Goal: Task Accomplishment & Management: Manage account settings

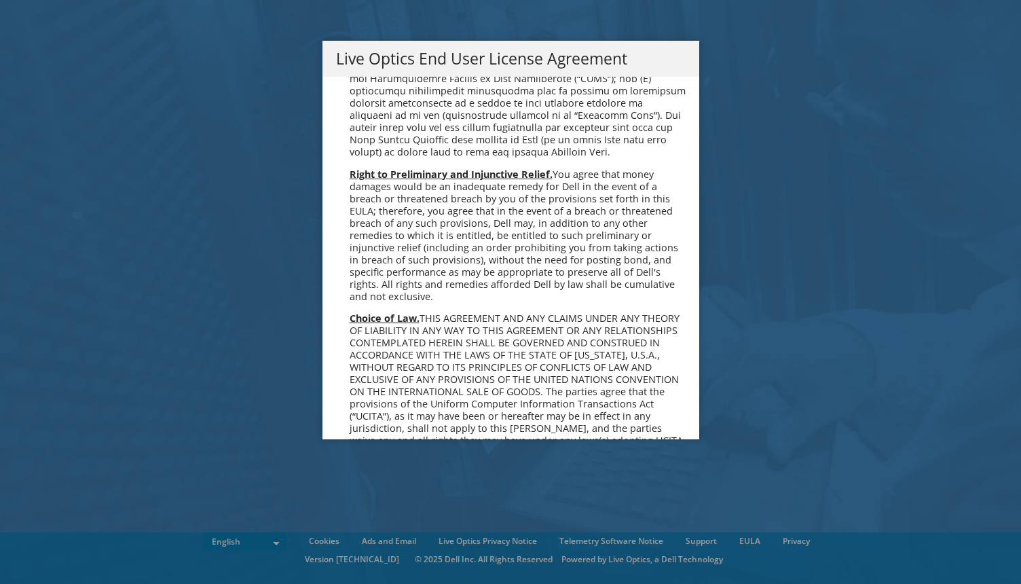
scroll to position [4977, 0]
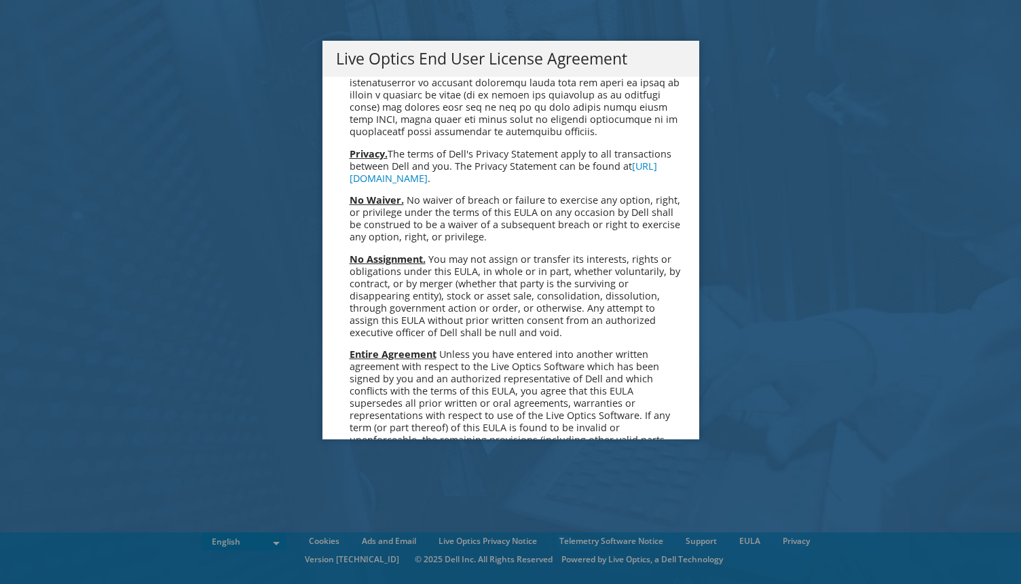
click at [377, 555] on link "Accept" at bounding box center [370, 571] width 69 height 33
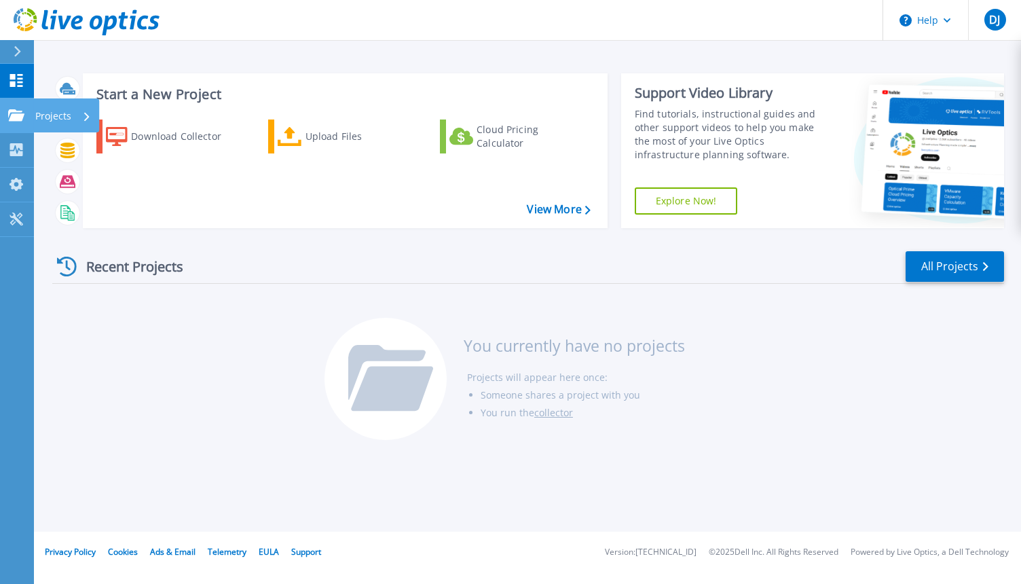
click at [54, 120] on p "Projects" at bounding box center [53, 115] width 36 height 35
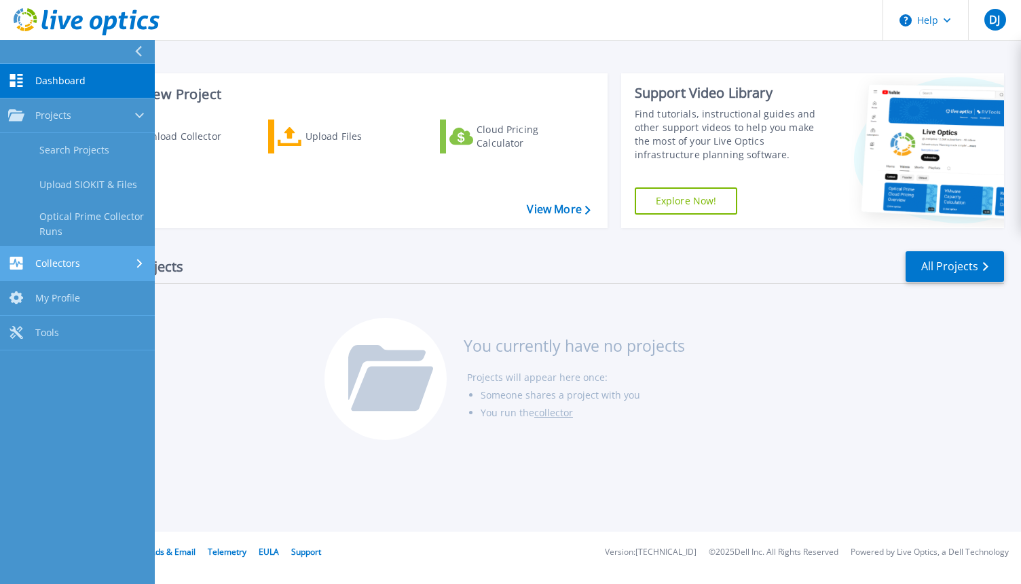
click at [75, 267] on span "Collectors" at bounding box center [57, 263] width 45 height 12
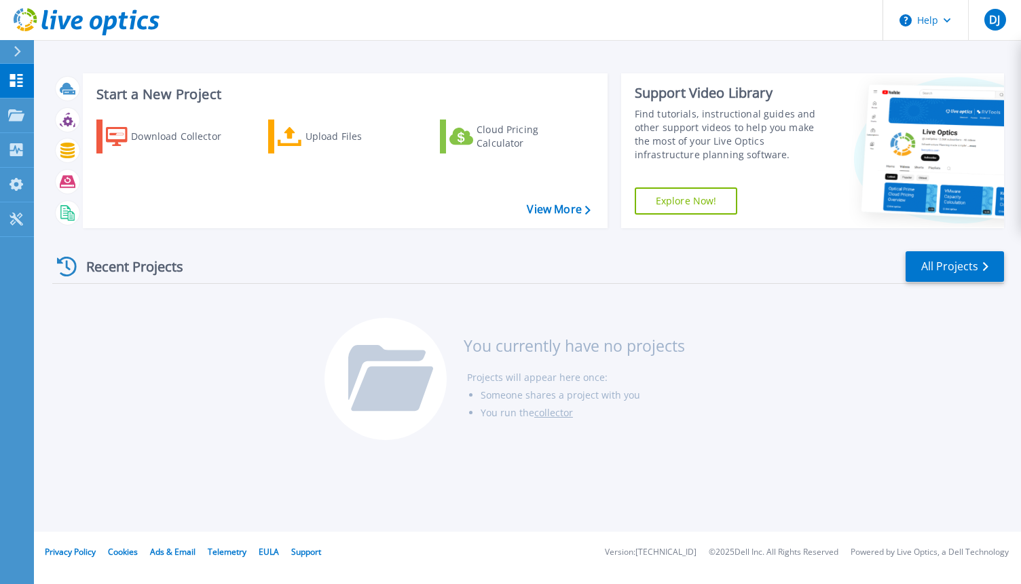
click at [297, 189] on div "Download Collector Upload Files Cloud Pricing Calculator" at bounding box center [343, 165] width 515 height 113
click at [17, 56] on icon at bounding box center [17, 51] width 7 height 11
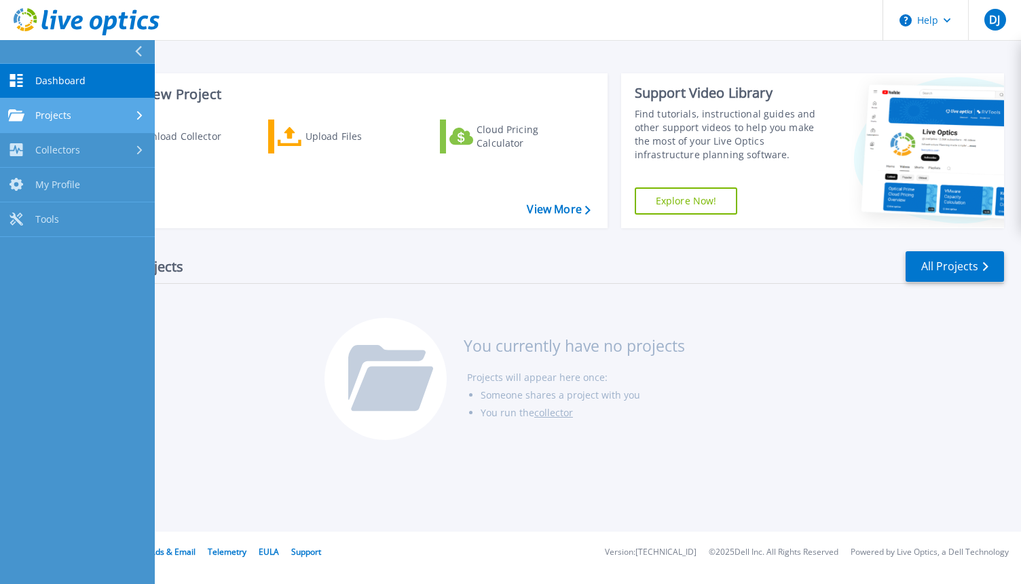
click at [81, 119] on div "Projects" at bounding box center [77, 115] width 139 height 12
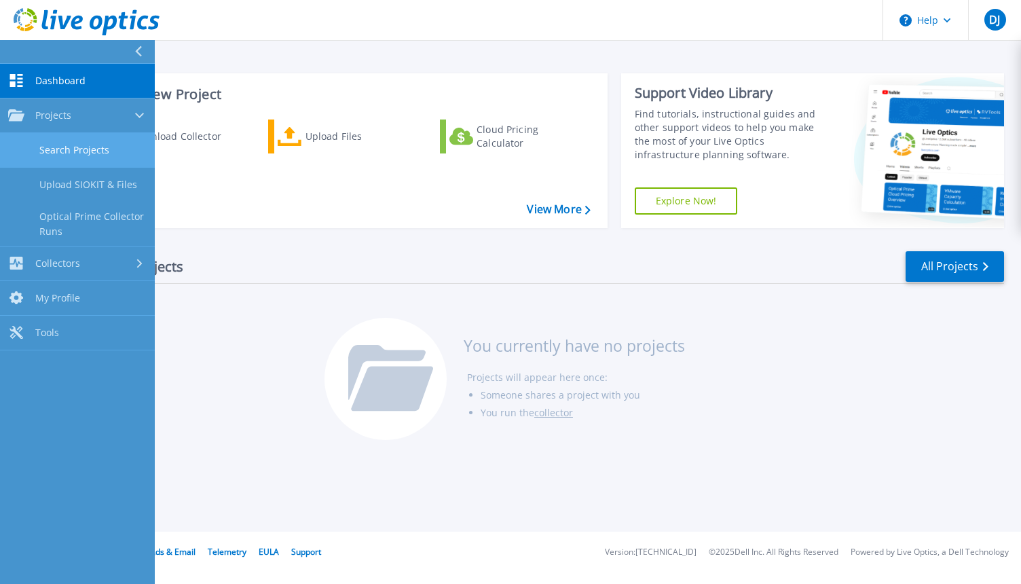
click at [89, 152] on link "Search Projects" at bounding box center [77, 150] width 155 height 35
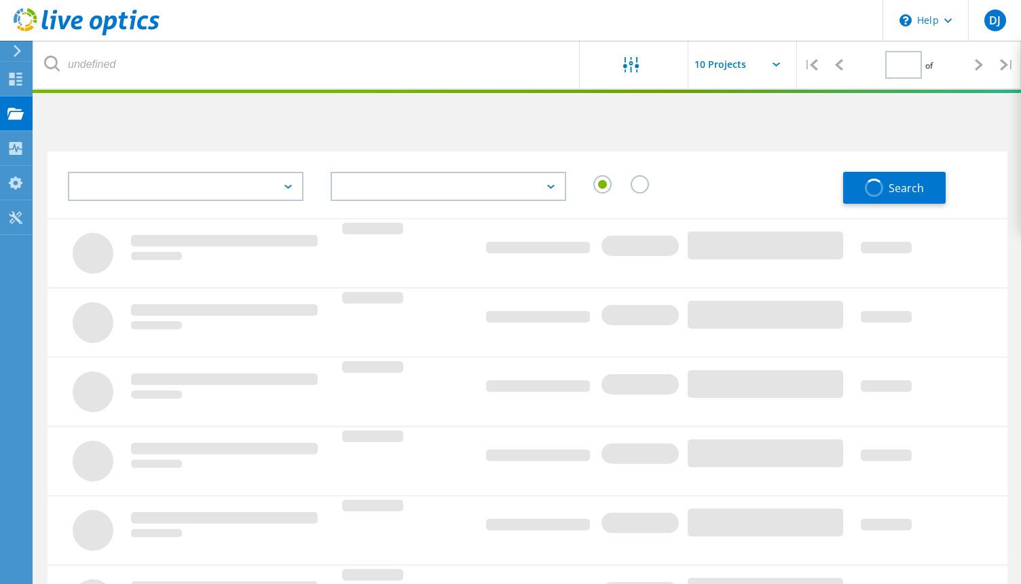
type input "1"
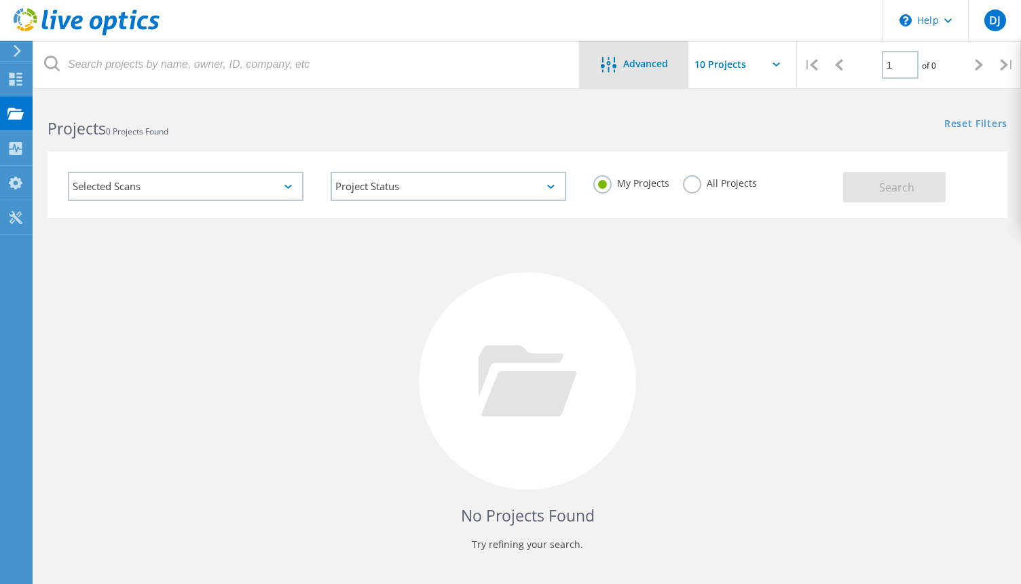
click at [634, 69] on span "Advanced" at bounding box center [645, 64] width 45 height 10
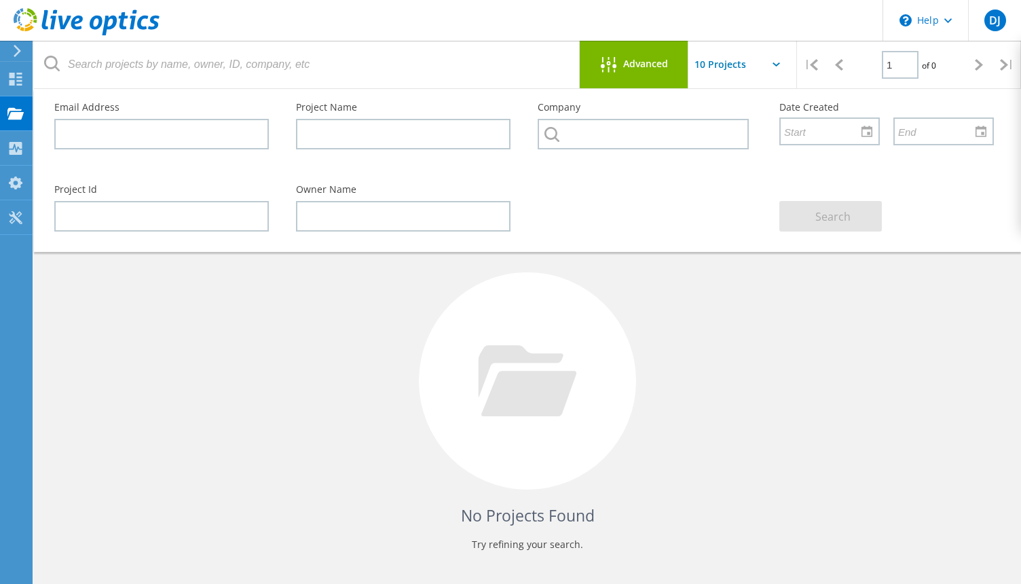
click at [634, 69] on span "Advanced" at bounding box center [645, 64] width 45 height 10
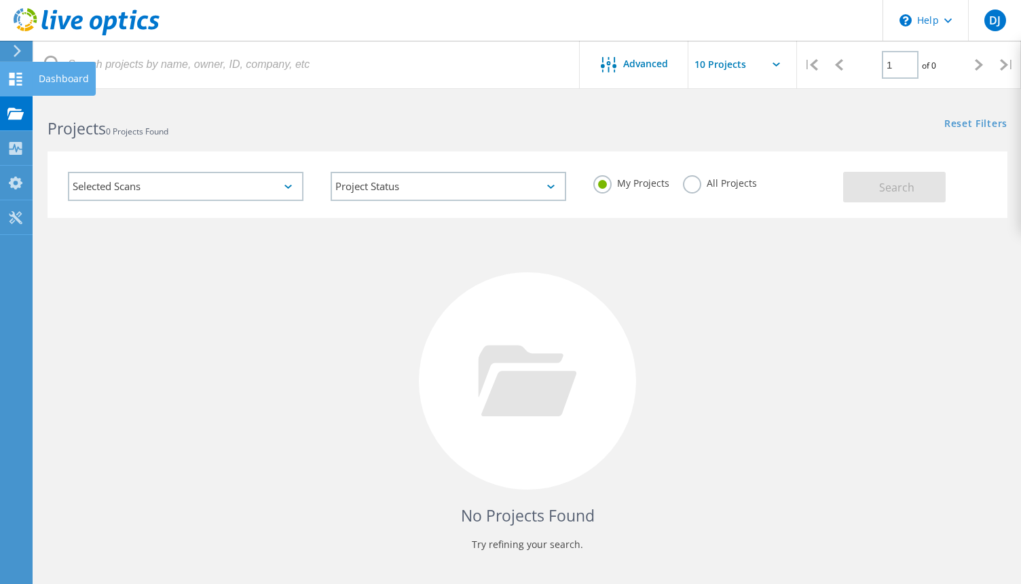
click at [12, 81] on use at bounding box center [16, 79] width 13 height 13
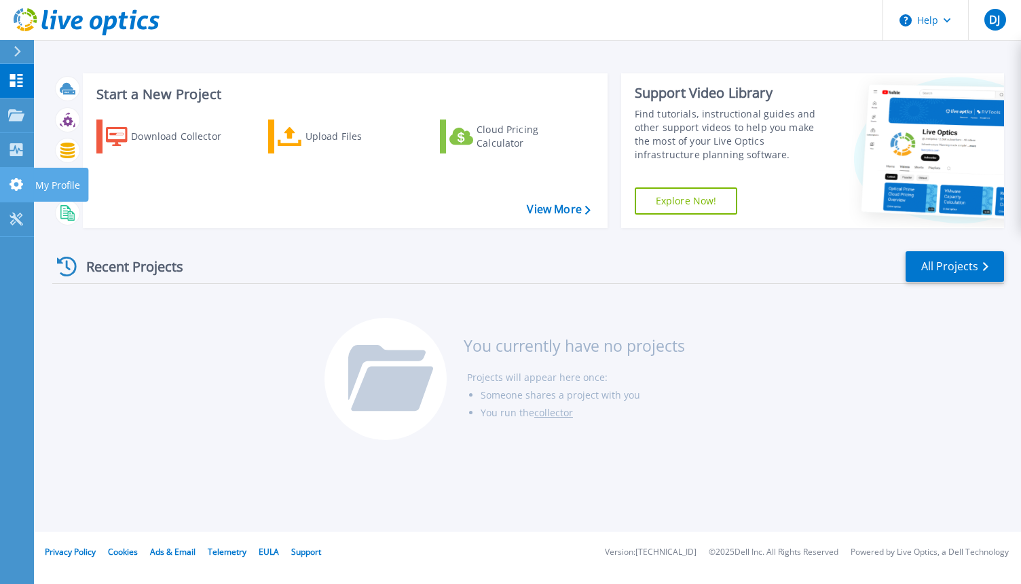
click at [14, 189] on icon at bounding box center [16, 184] width 16 height 13
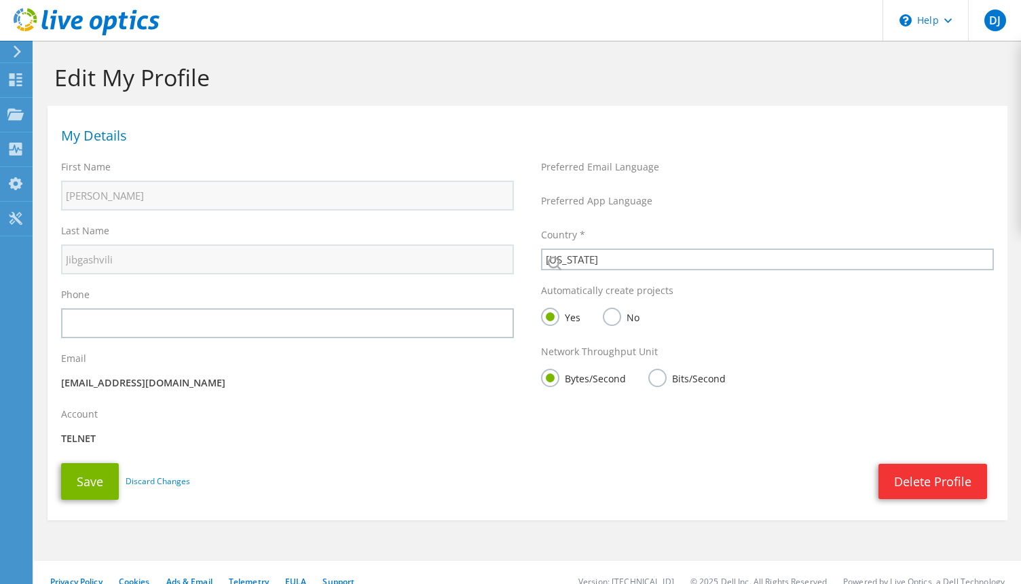
select select "77"
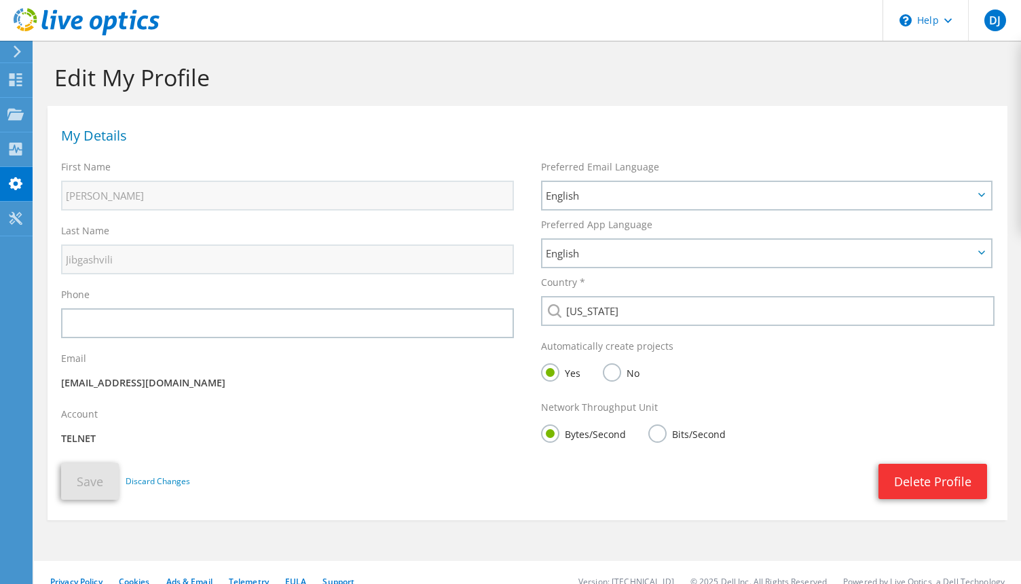
click at [615, 374] on label "No" at bounding box center [621, 371] width 37 height 17
click at [0, 0] on input "No" at bounding box center [0, 0] width 0 height 0
click at [659, 430] on label "Bits/Second" at bounding box center [687, 432] width 77 height 17
click at [0, 0] on input "Bits/Second" at bounding box center [0, 0] width 0 height 0
click at [92, 479] on button "Save" at bounding box center [90, 481] width 58 height 37
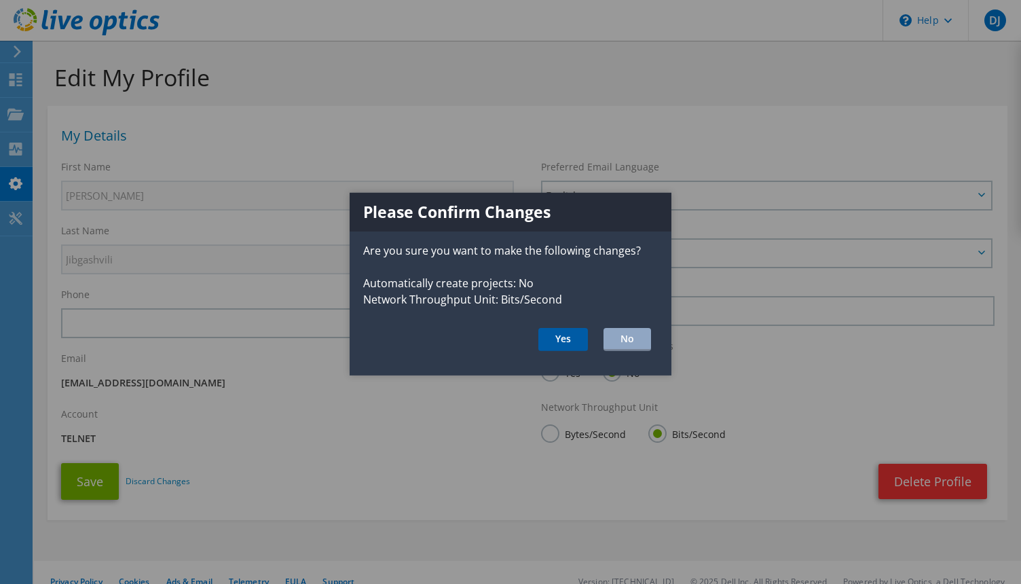
click at [558, 341] on button "Yes" at bounding box center [564, 339] width 50 height 23
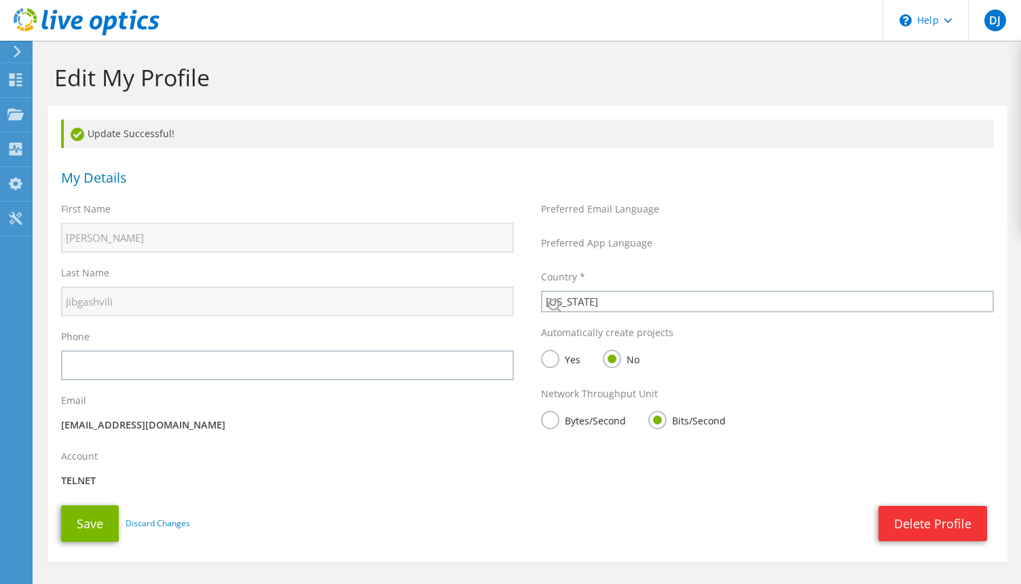
select select "77"
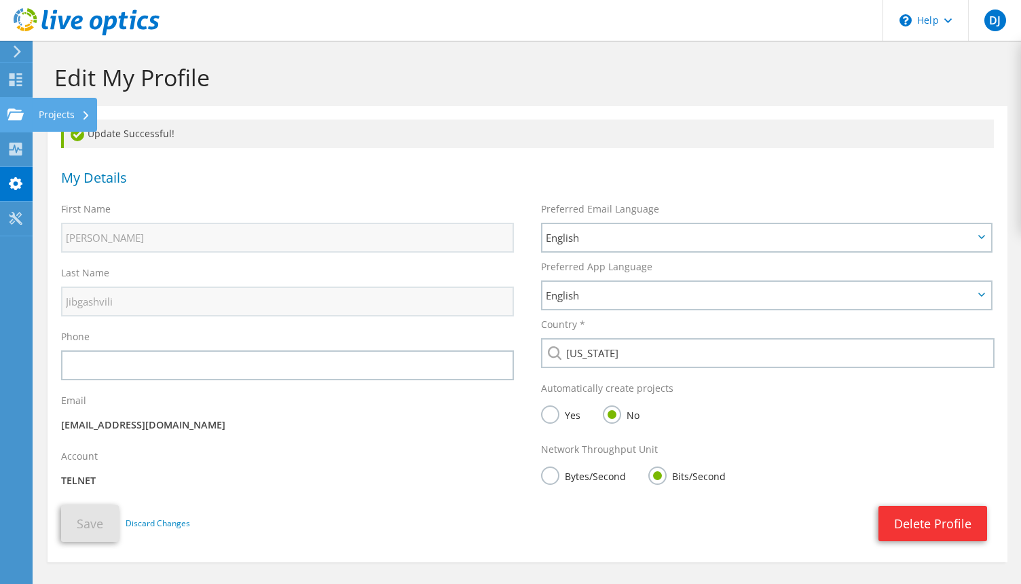
click at [12, 115] on use at bounding box center [15, 114] width 16 height 12
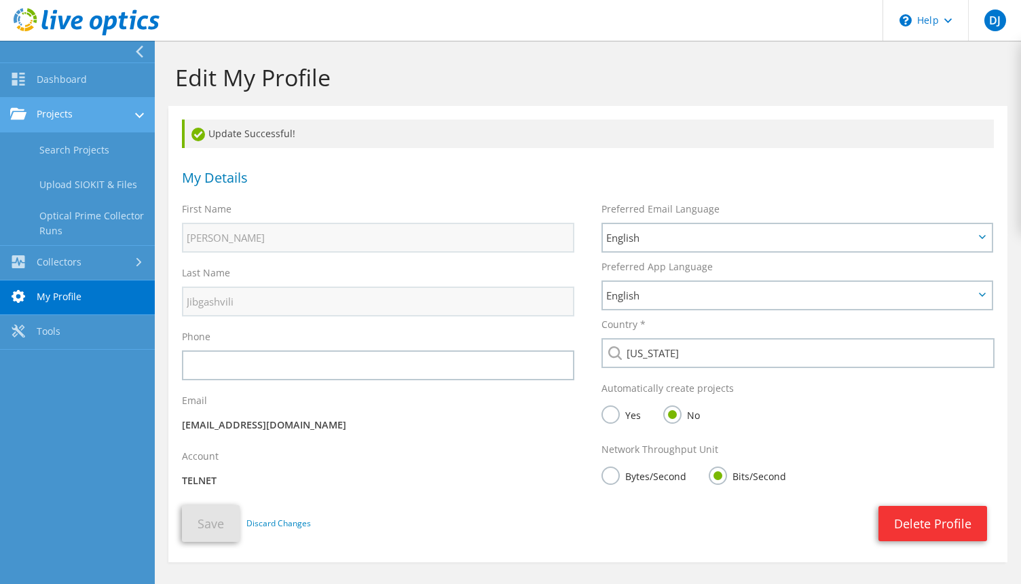
click at [61, 116] on link "Projects" at bounding box center [77, 115] width 155 height 35
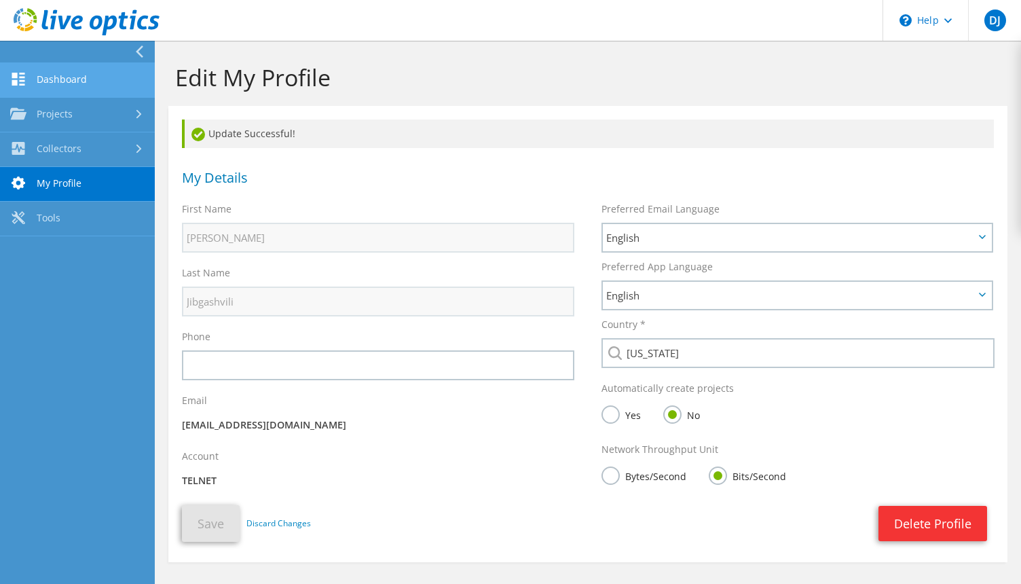
click at [65, 69] on link "Dashboard" at bounding box center [77, 80] width 155 height 35
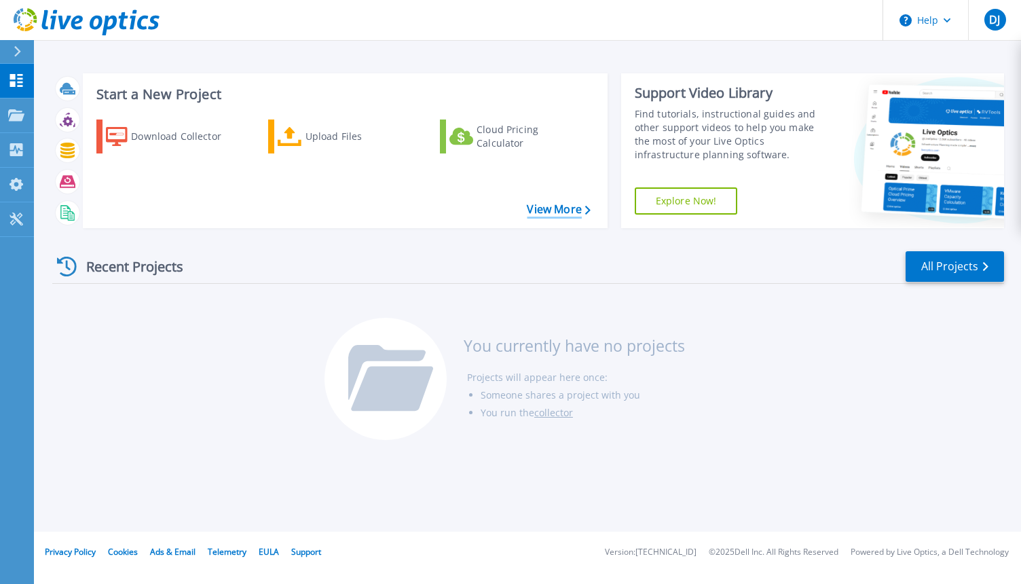
click at [552, 213] on link "View More" at bounding box center [558, 209] width 63 height 13
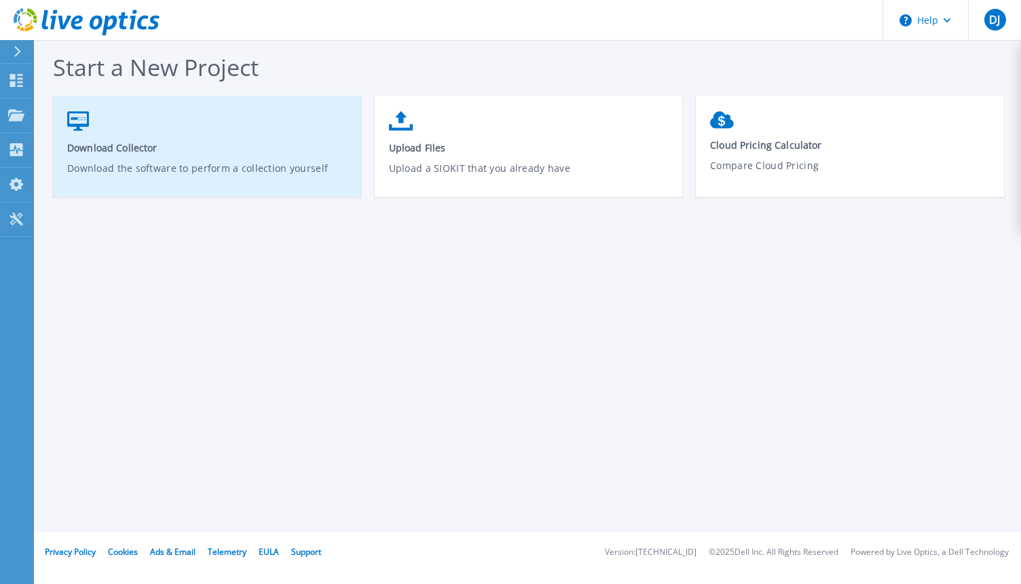
click at [133, 147] on span "Download Collector" at bounding box center [207, 147] width 280 height 13
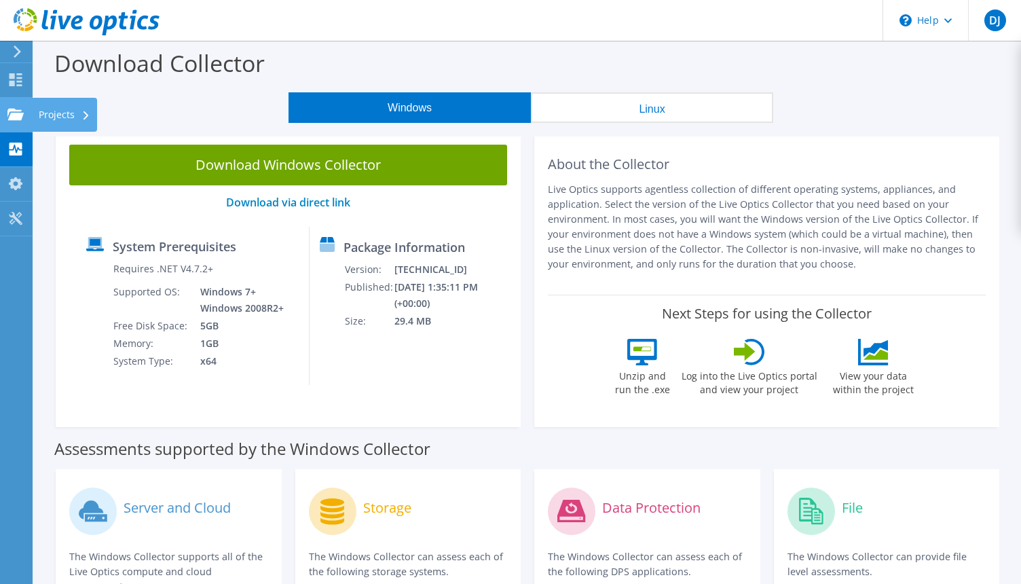
click at [46, 113] on div "Projects" at bounding box center [64, 115] width 65 height 34
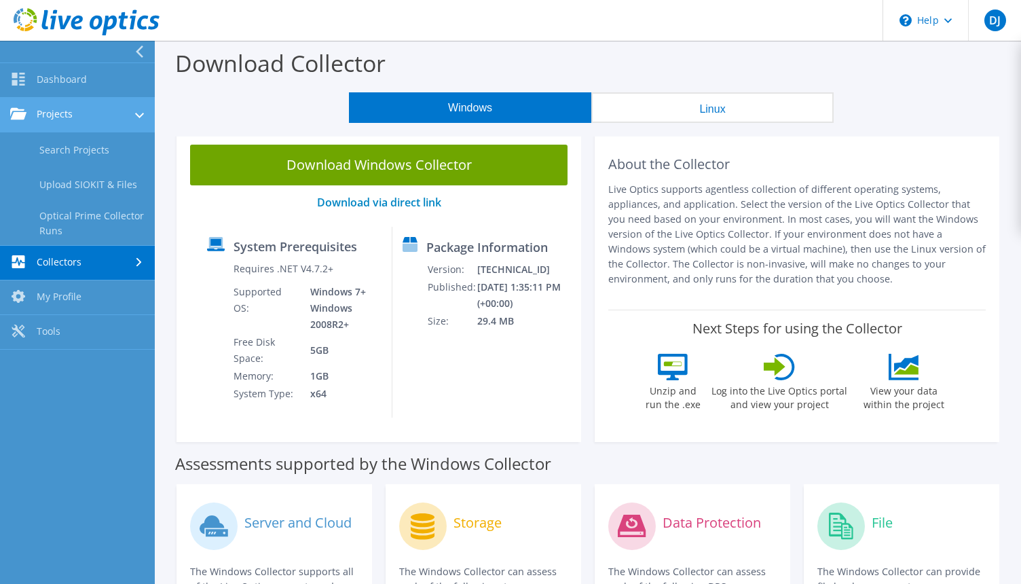
click at [57, 115] on link "Projects" at bounding box center [77, 115] width 155 height 35
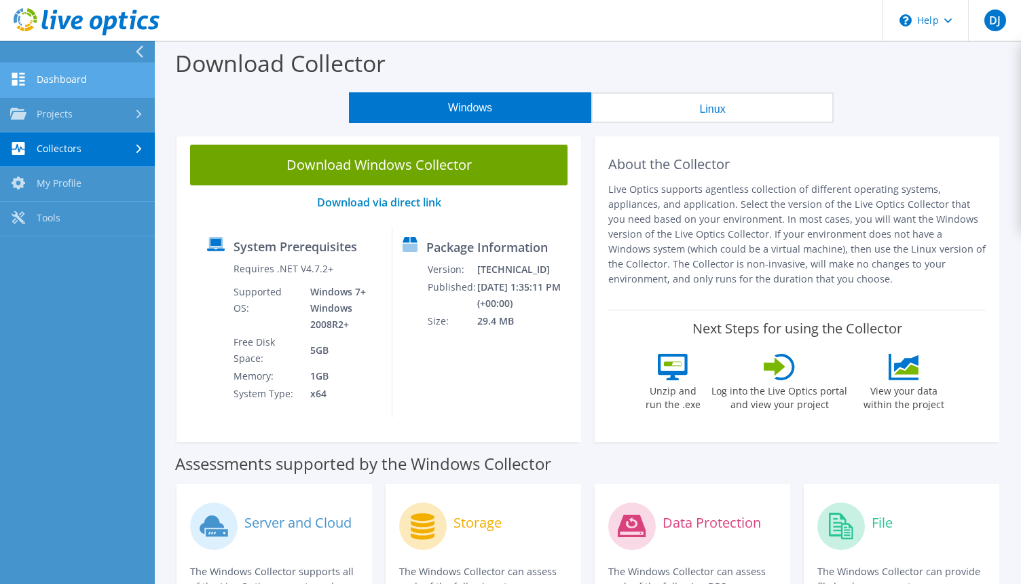
click at [52, 87] on link "Dashboard" at bounding box center [77, 80] width 155 height 35
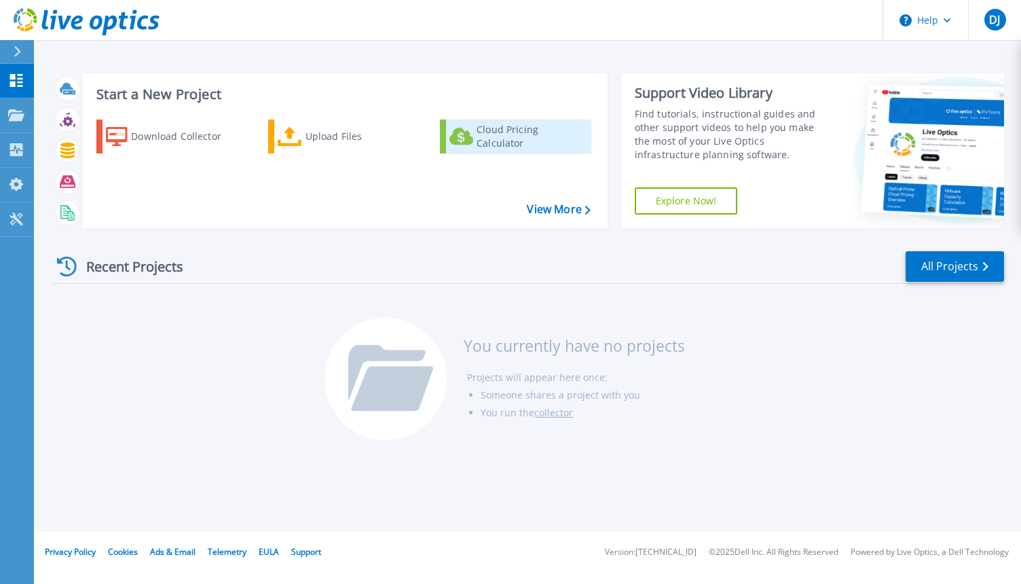
click at [503, 132] on div "Cloud Pricing Calculator" at bounding box center [531, 136] width 109 height 27
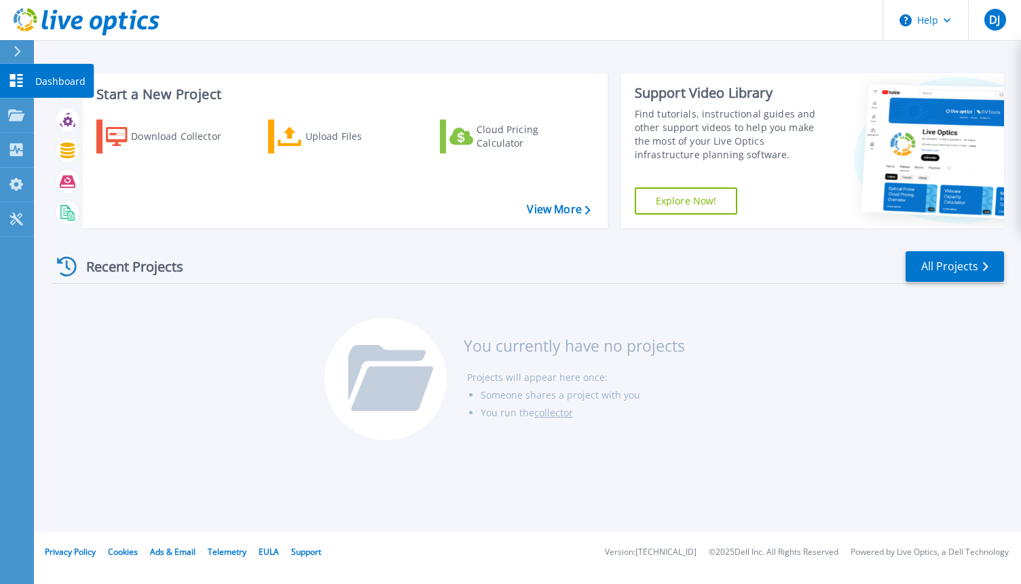
click at [55, 85] on p "Dashboard" at bounding box center [60, 81] width 50 height 35
click at [945, 266] on link "All Projects" at bounding box center [955, 266] width 98 height 31
click at [69, 18] on icon at bounding box center [64, 23] width 13 height 14
click at [16, 181] on icon at bounding box center [17, 184] width 14 height 13
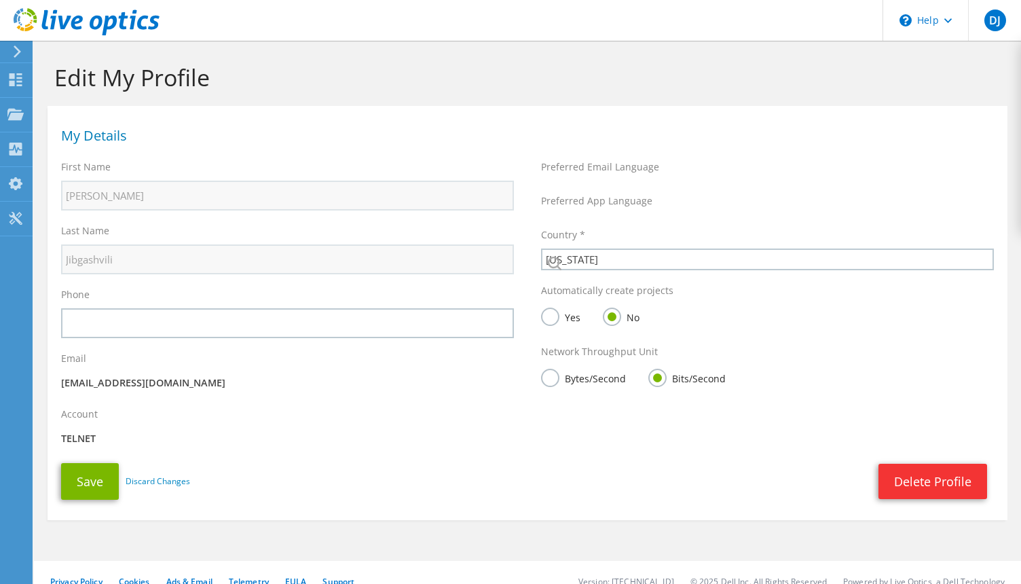
select select "77"
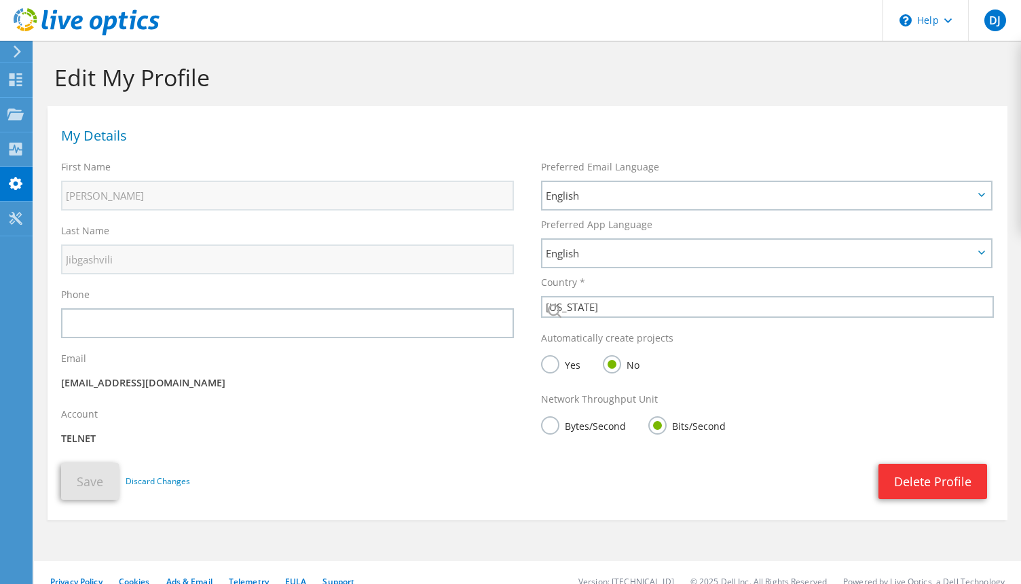
scroll to position [19, 0]
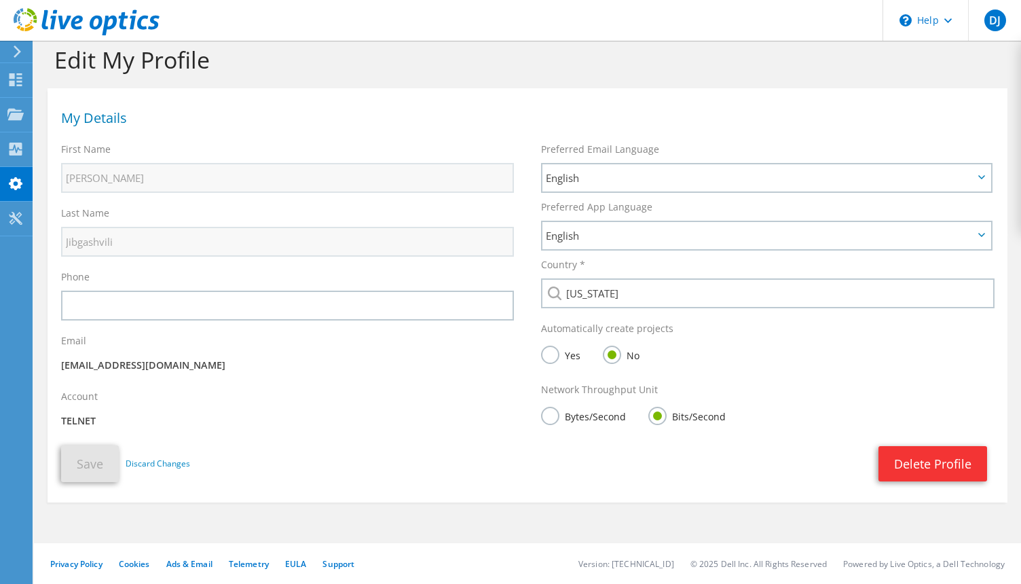
click at [545, 353] on label "Yes" at bounding box center [560, 354] width 39 height 17
click at [0, 0] on input "Yes" at bounding box center [0, 0] width 0 height 0
click at [90, 460] on button "Save" at bounding box center [90, 463] width 58 height 37
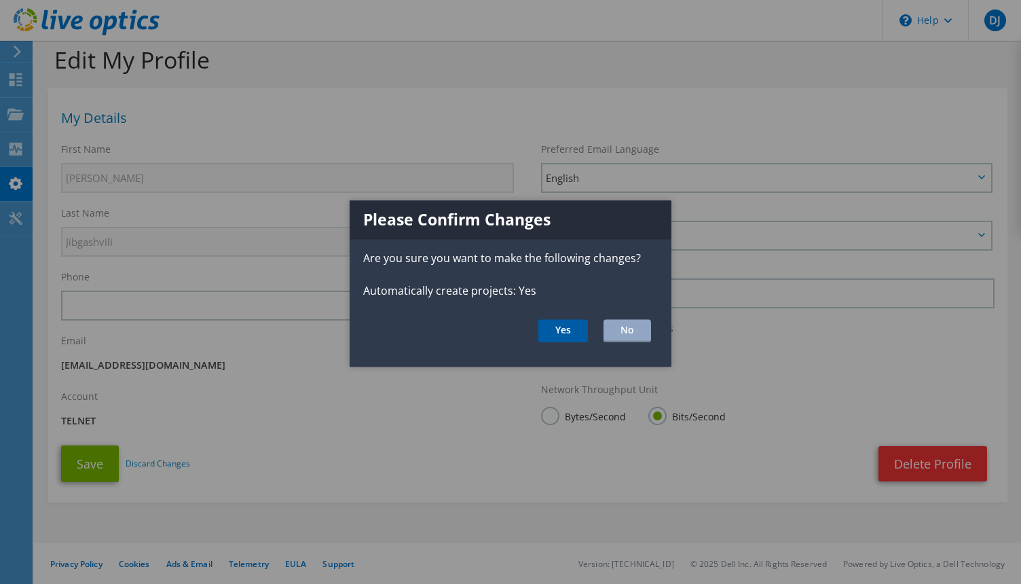
click at [568, 335] on button "Yes" at bounding box center [564, 330] width 50 height 23
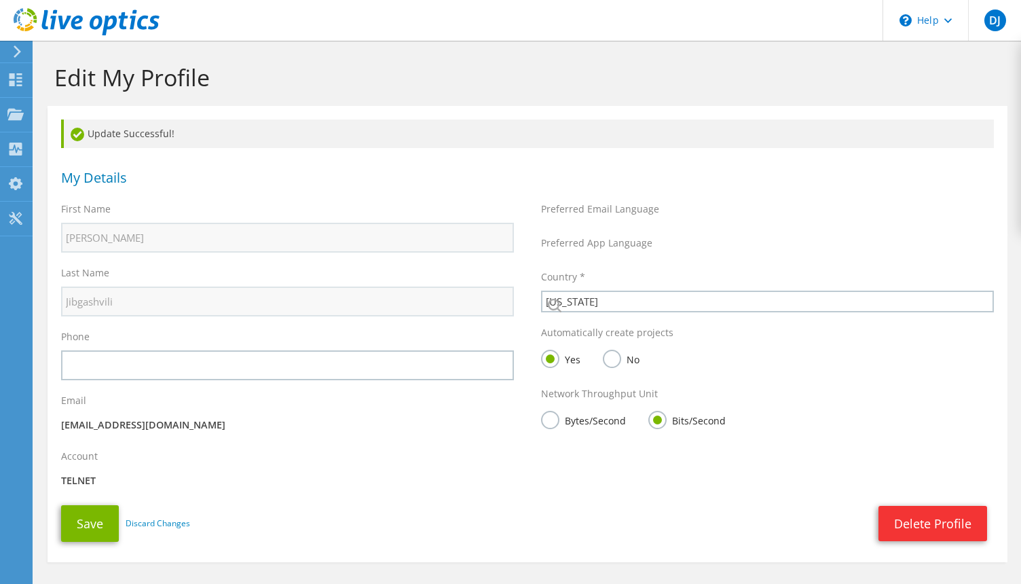
select select "77"
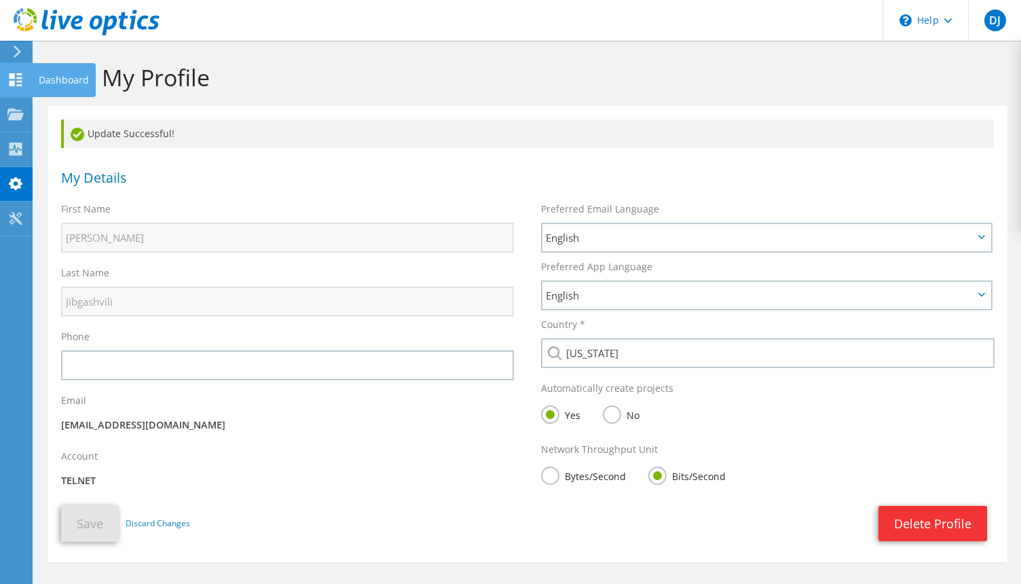
click at [51, 81] on div "Dashboard" at bounding box center [64, 80] width 64 height 34
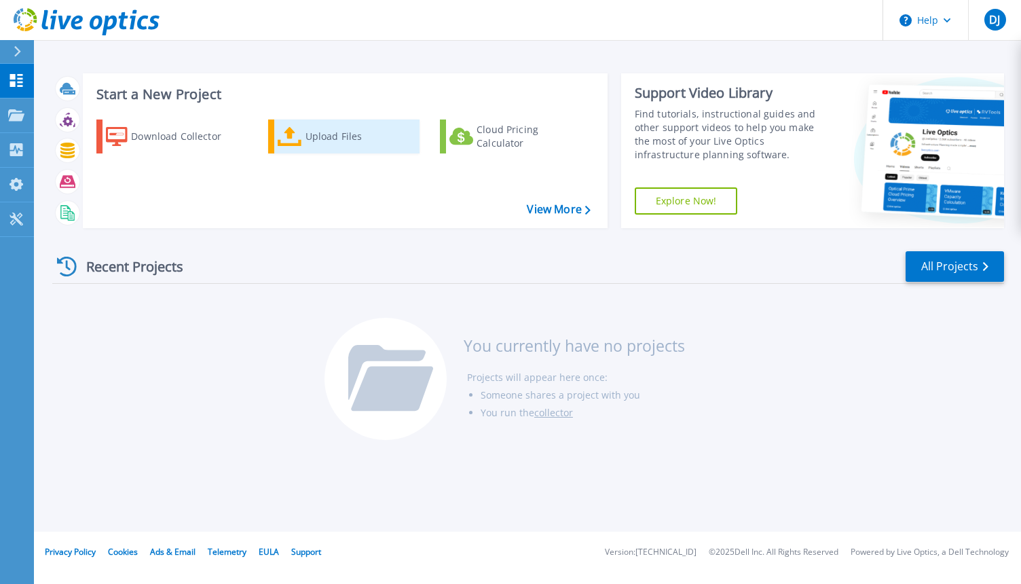
click at [309, 139] on div "Upload Files" at bounding box center [360, 136] width 109 height 27
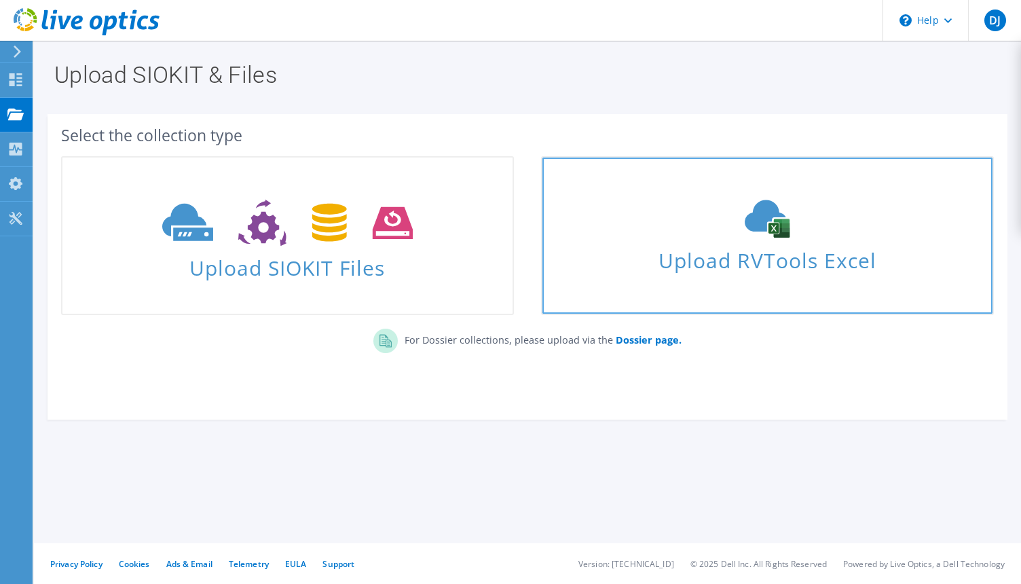
click at [715, 262] on span "Upload RVTools Excel" at bounding box center [768, 256] width 450 height 29
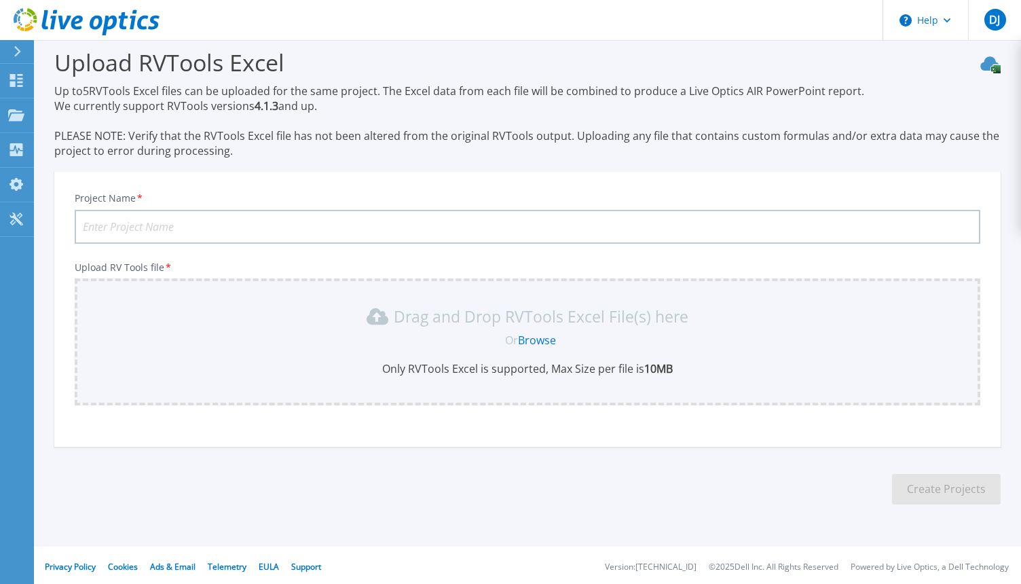
scroll to position [16, 0]
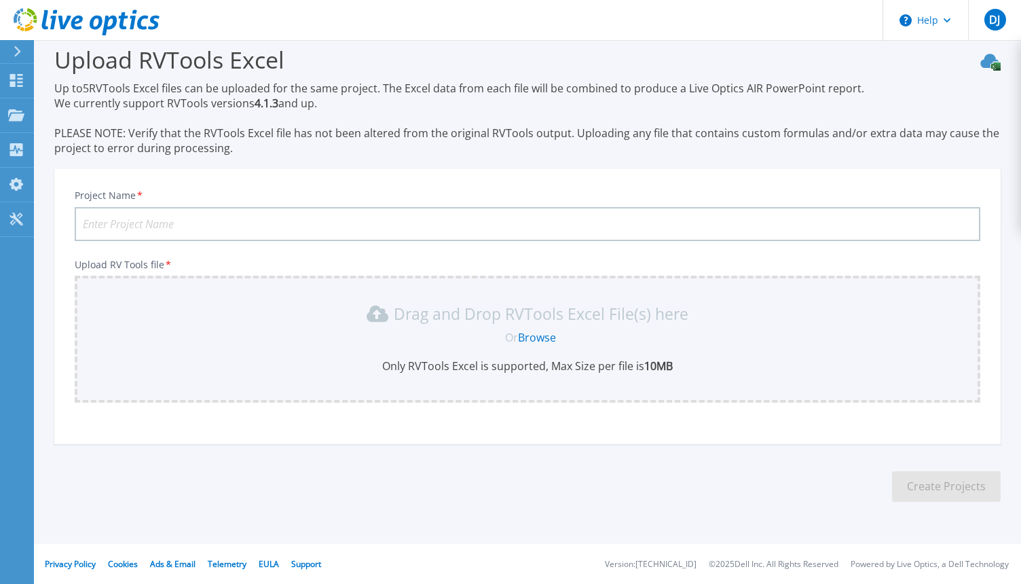
click at [187, 225] on input "Project Name *" at bounding box center [528, 224] width 906 height 34
click at [188, 223] on input "Project Name *" at bounding box center [528, 224] width 906 height 34
type input "SOLVIT"
click at [534, 339] on link "Browse" at bounding box center [537, 337] width 38 height 15
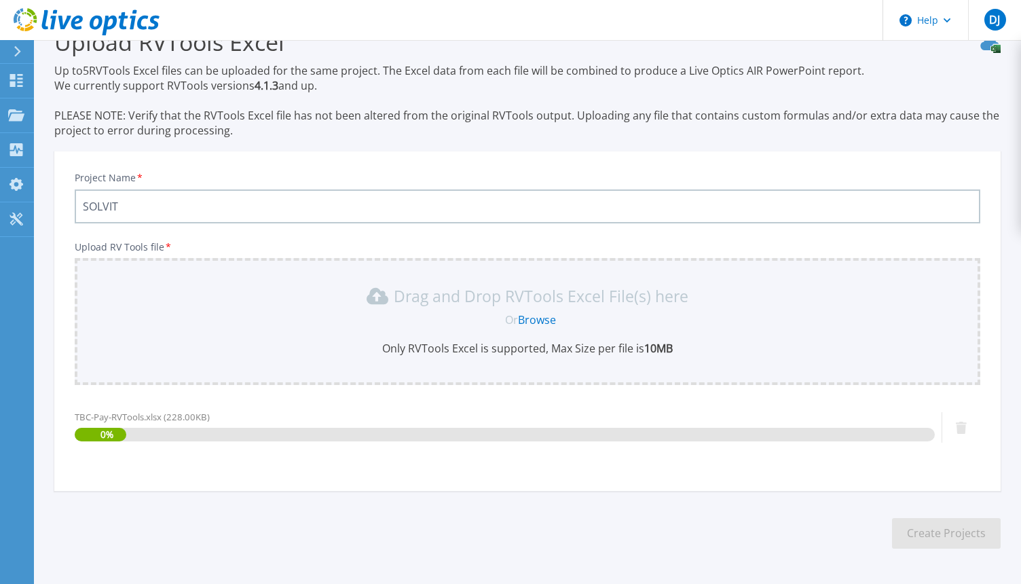
scroll to position [81, 0]
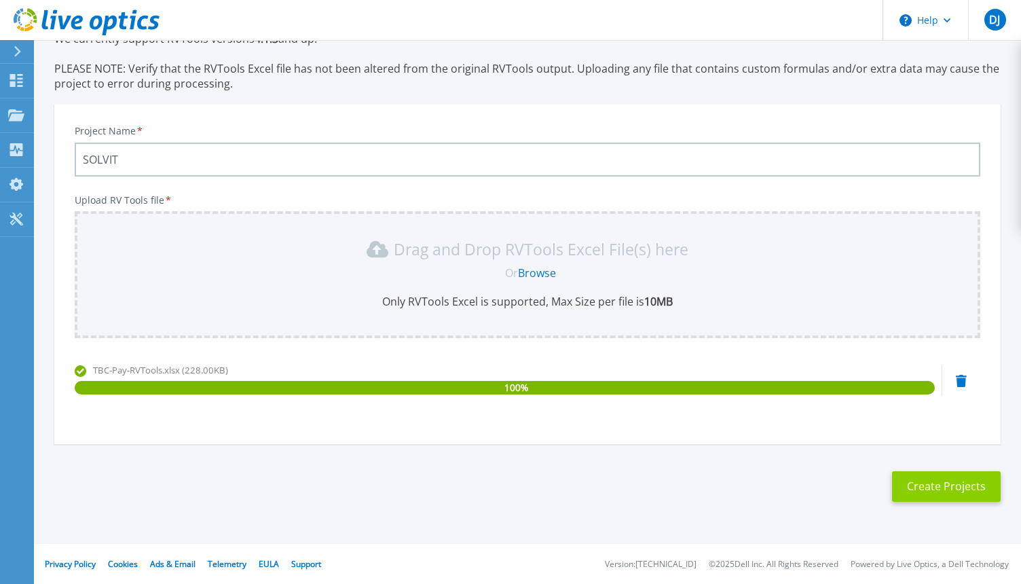
click at [940, 490] on button "Create Projects" at bounding box center [946, 486] width 109 height 31
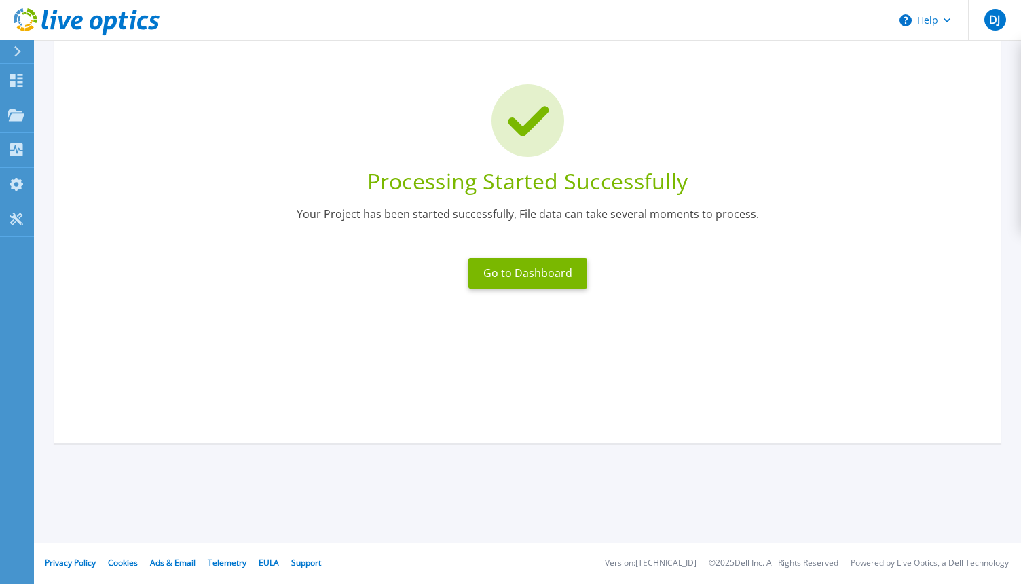
scroll to position [61, 0]
click at [516, 278] on button "Go to Dashboard" at bounding box center [528, 273] width 119 height 31
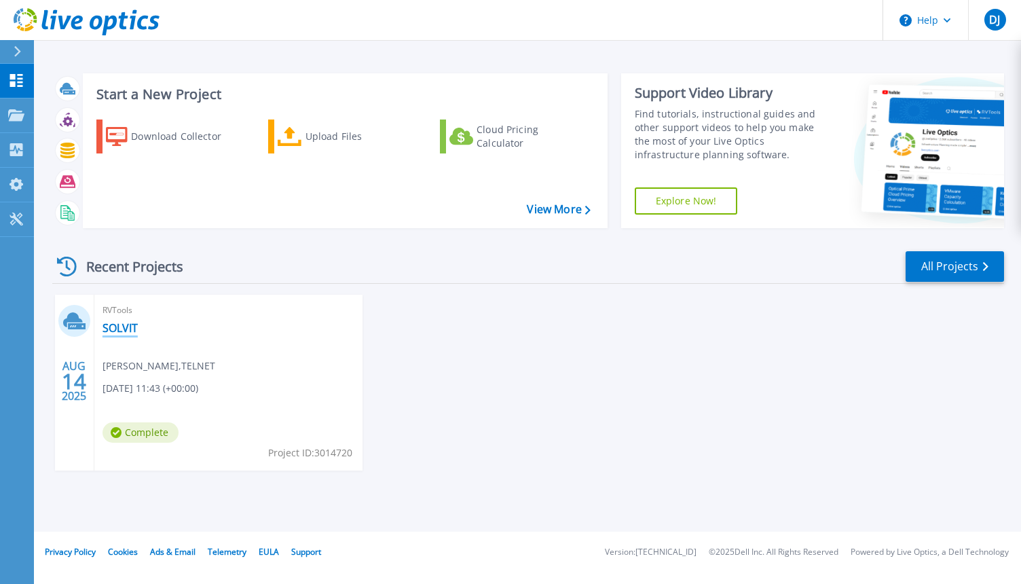
click at [124, 328] on link "SOLVIT" at bounding box center [120, 328] width 35 height 14
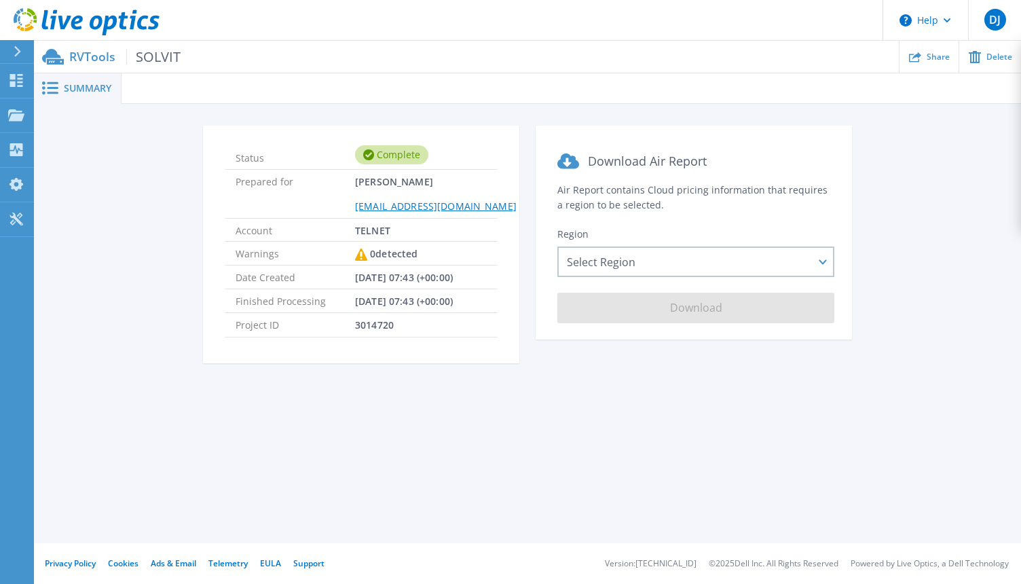
click at [73, 28] on icon at bounding box center [77, 23] width 12 height 14
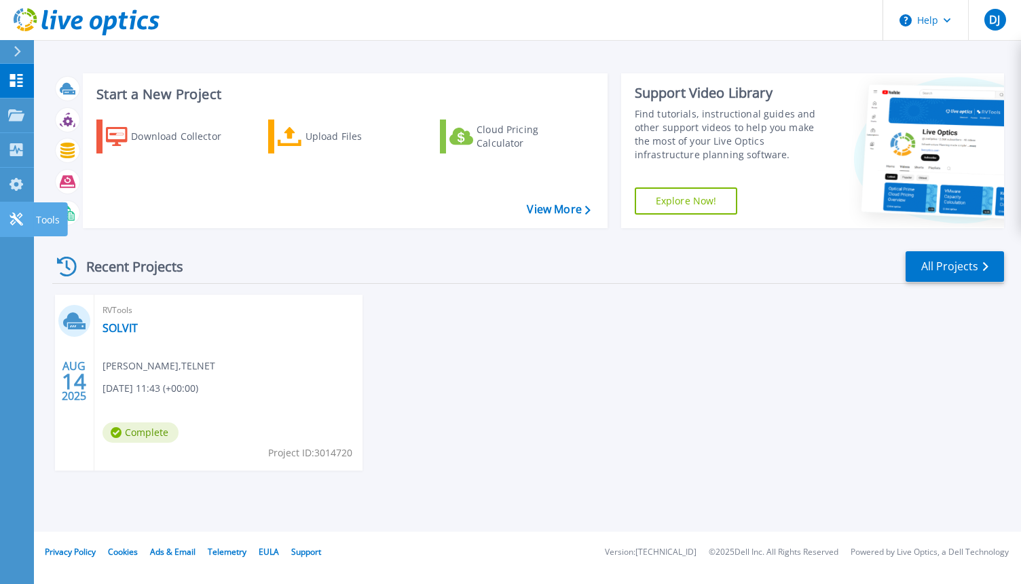
click at [53, 219] on p "Tools" at bounding box center [48, 219] width 24 height 35
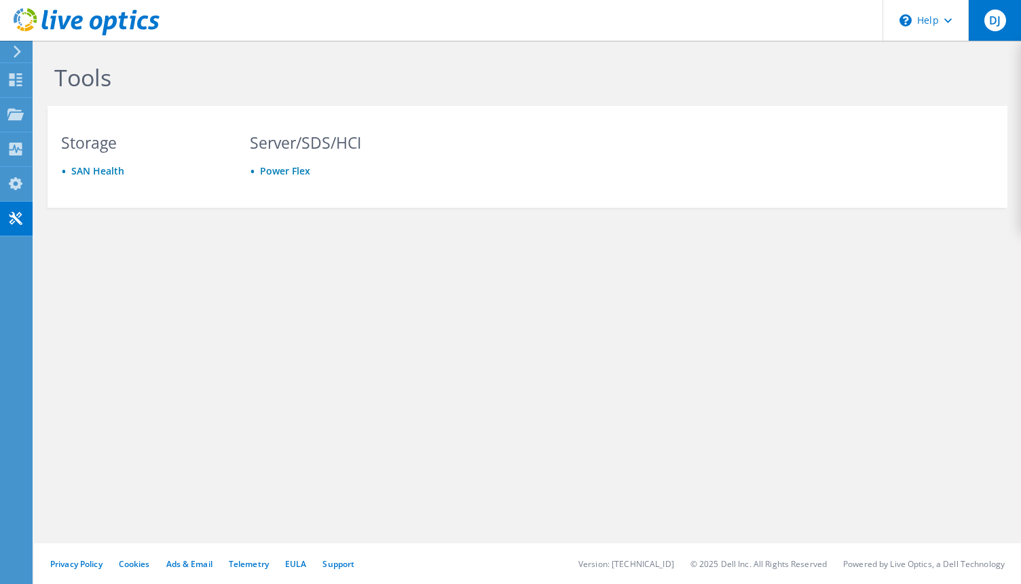
click at [995, 22] on span "DJ" at bounding box center [996, 21] width 22 height 22
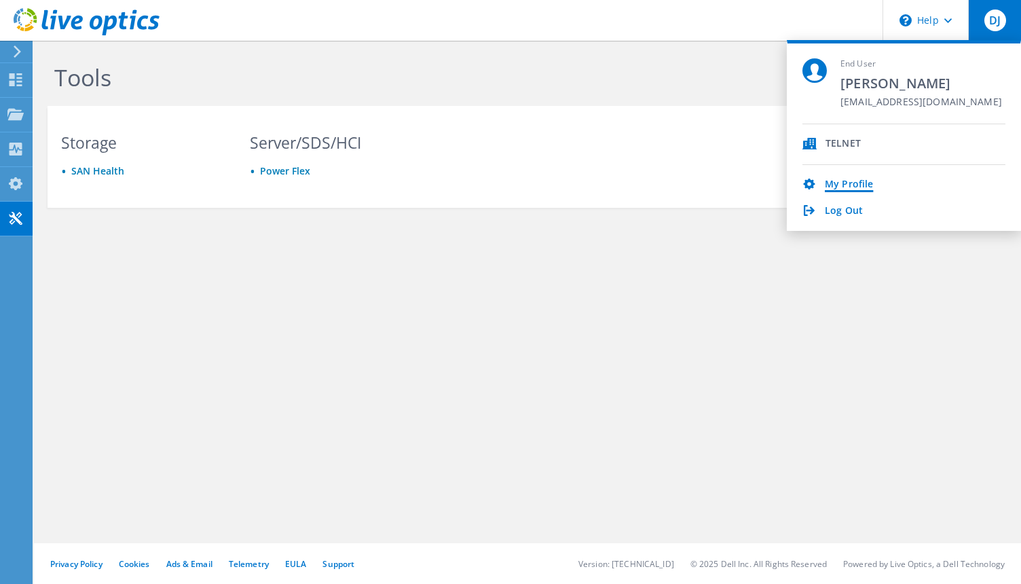
click at [846, 189] on link "My Profile" at bounding box center [849, 185] width 48 height 13
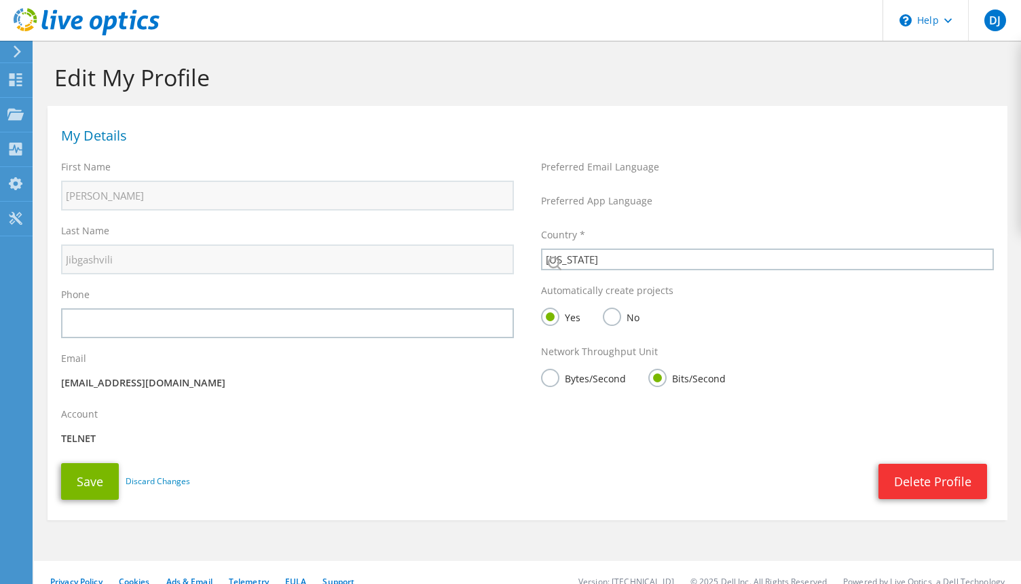
select select "77"
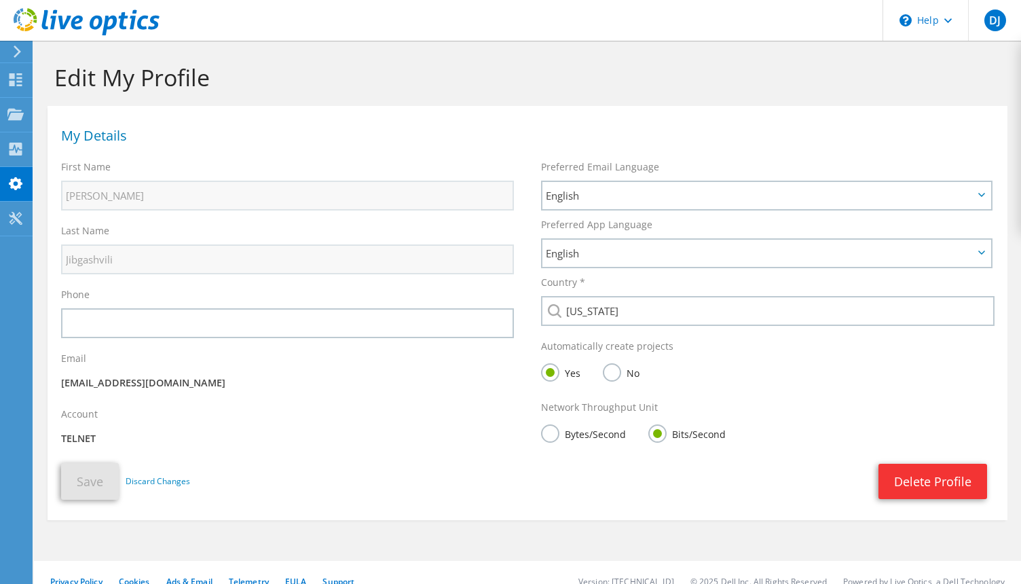
click at [18, 52] on use at bounding box center [17, 52] width 7 height 12
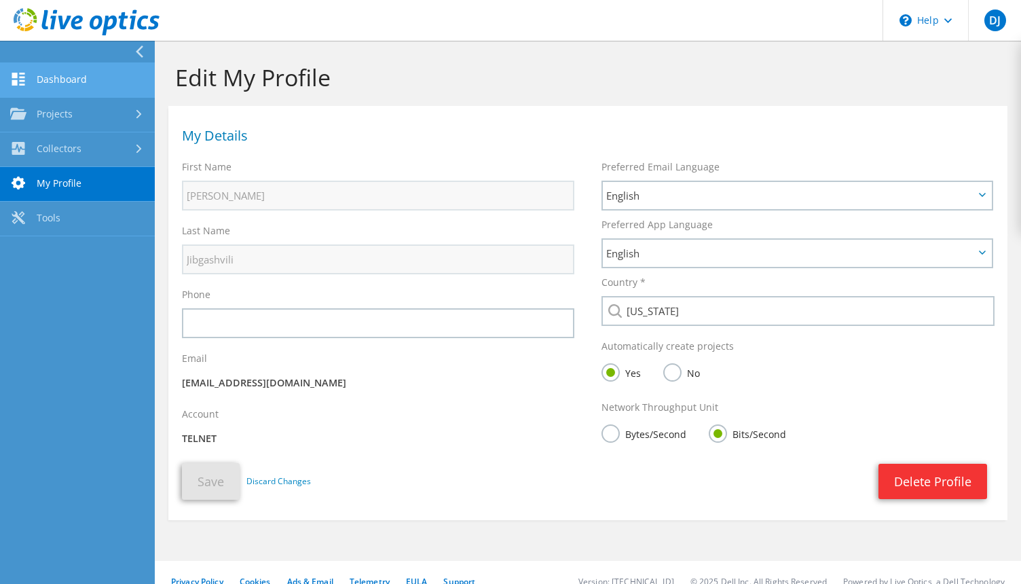
click at [52, 77] on link "Dashboard" at bounding box center [77, 80] width 155 height 35
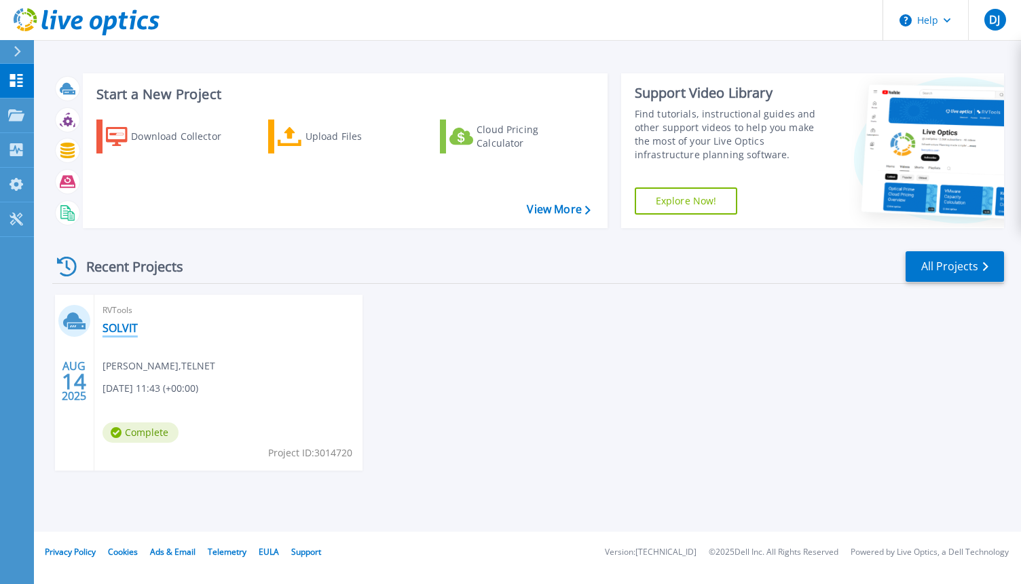
click at [124, 334] on link "SOLVIT" at bounding box center [120, 328] width 35 height 14
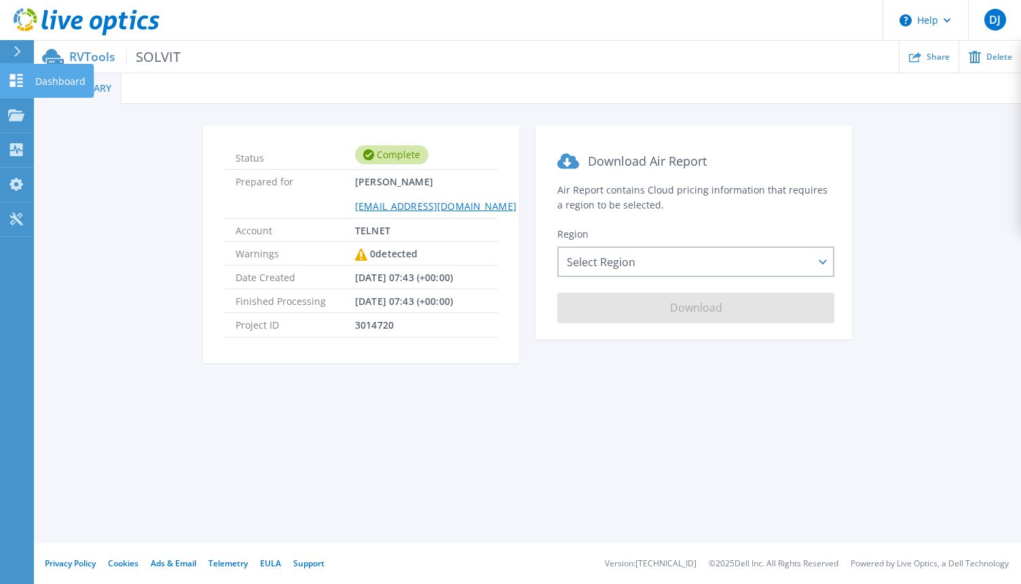
click at [21, 81] on icon at bounding box center [16, 80] width 13 height 13
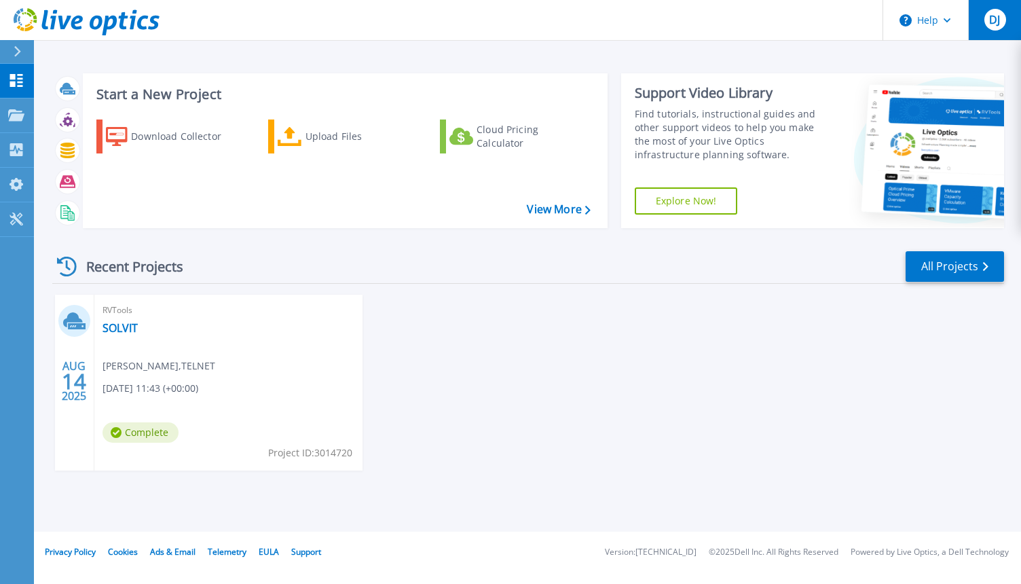
click at [993, 16] on span "DJ" at bounding box center [994, 19] width 11 height 11
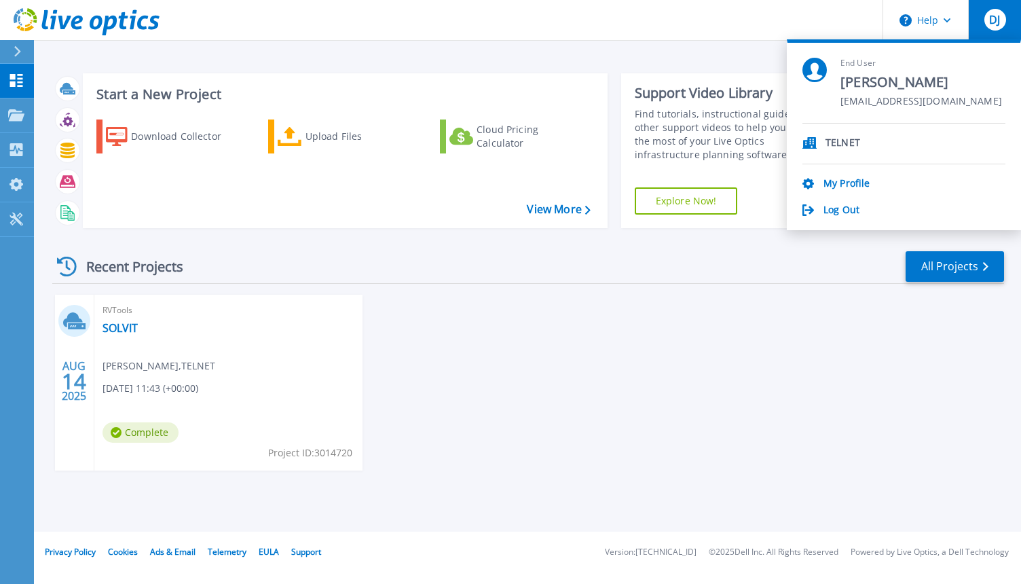
click at [838, 141] on p "TELNET" at bounding box center [843, 143] width 35 height 13
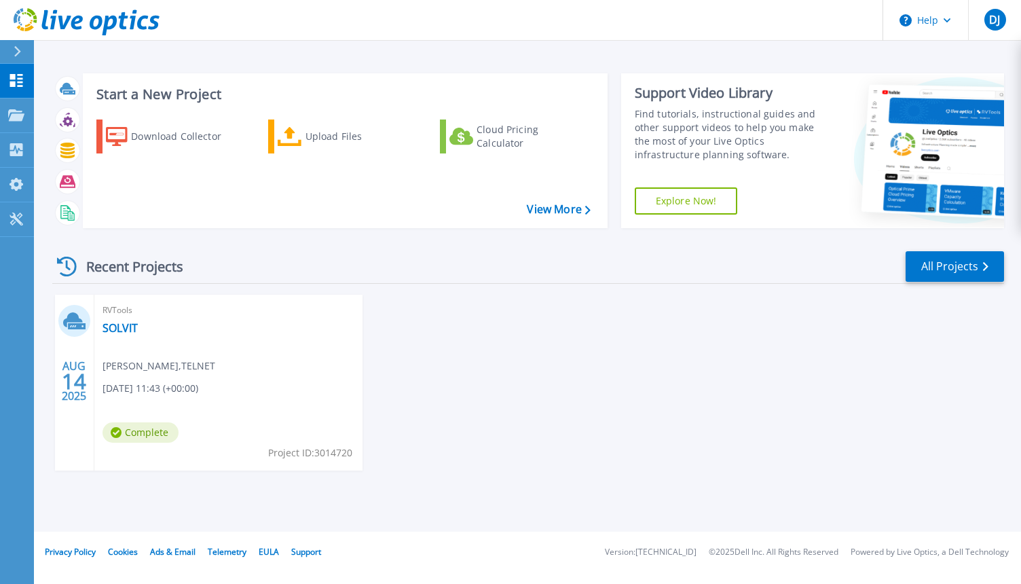
click at [680, 58] on div "Start a New Project Download Collector Upload Files Cloud Pricing Calculator Vi…" at bounding box center [527, 266] width 987 height 532
click at [937, 24] on button "Help" at bounding box center [926, 20] width 85 height 41
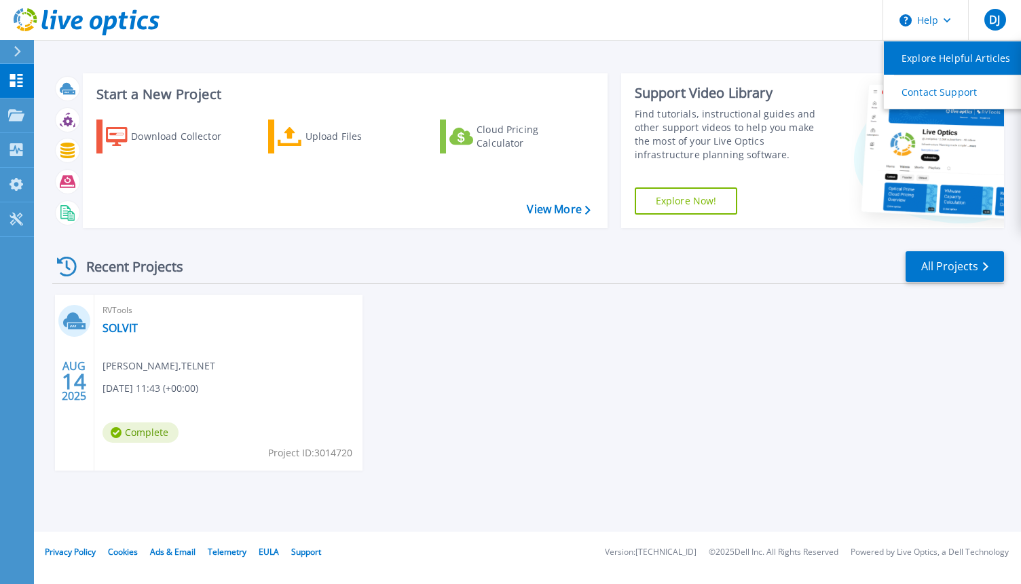
click at [936, 63] on link "Explore Helpful Articles" at bounding box center [959, 57] width 151 height 33
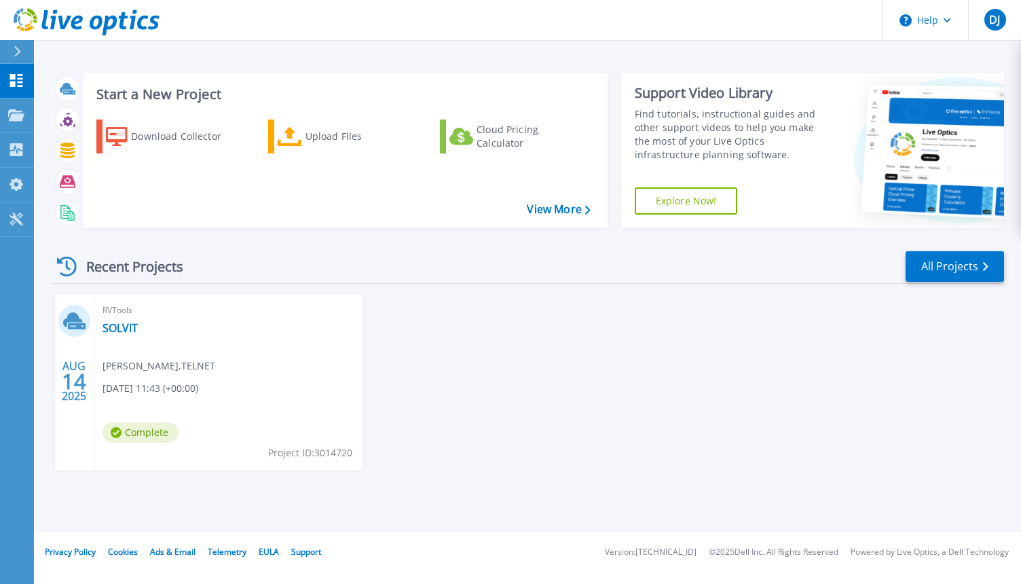
click at [670, 450] on div "AUG 14 2025 RVTools SOLVIT David Jibgashvili , TELNET 08/14/2025, 11:43 (+00:00…" at bounding box center [522, 396] width 963 height 203
click at [18, 52] on icon at bounding box center [17, 51] width 7 height 11
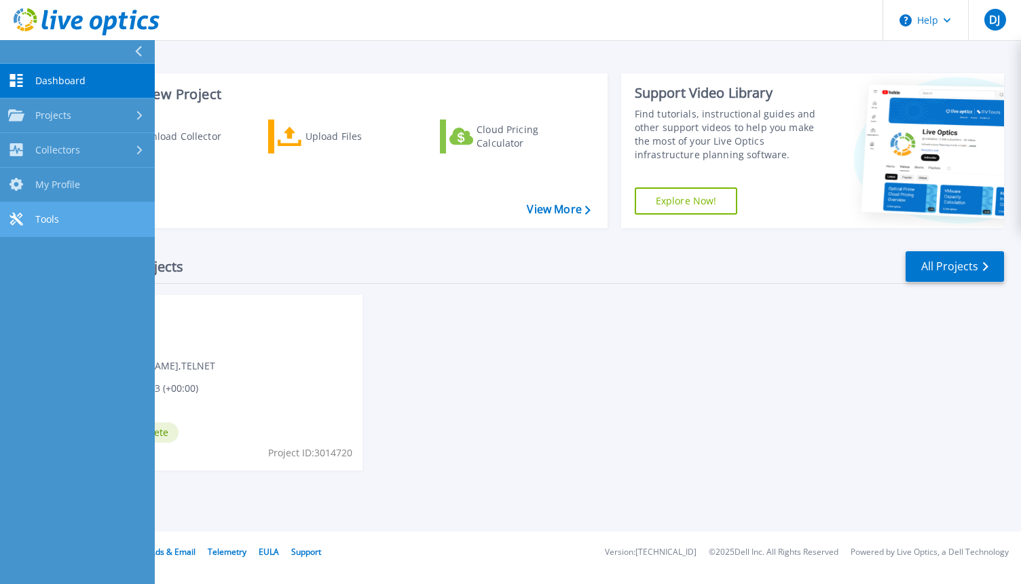
click at [41, 219] on span "Tools" at bounding box center [47, 219] width 24 height 12
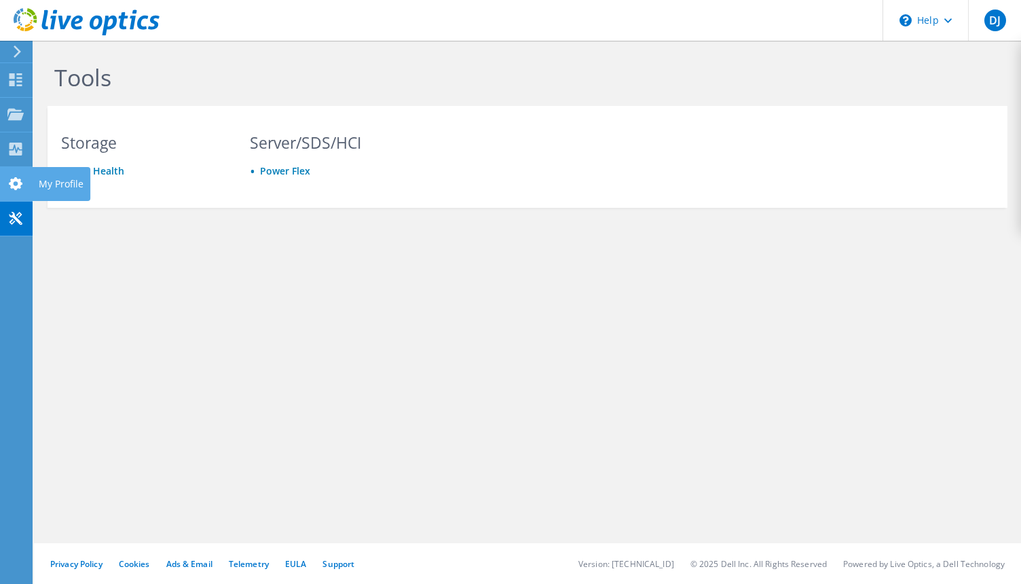
click at [60, 185] on div "My Profile" at bounding box center [61, 184] width 58 height 34
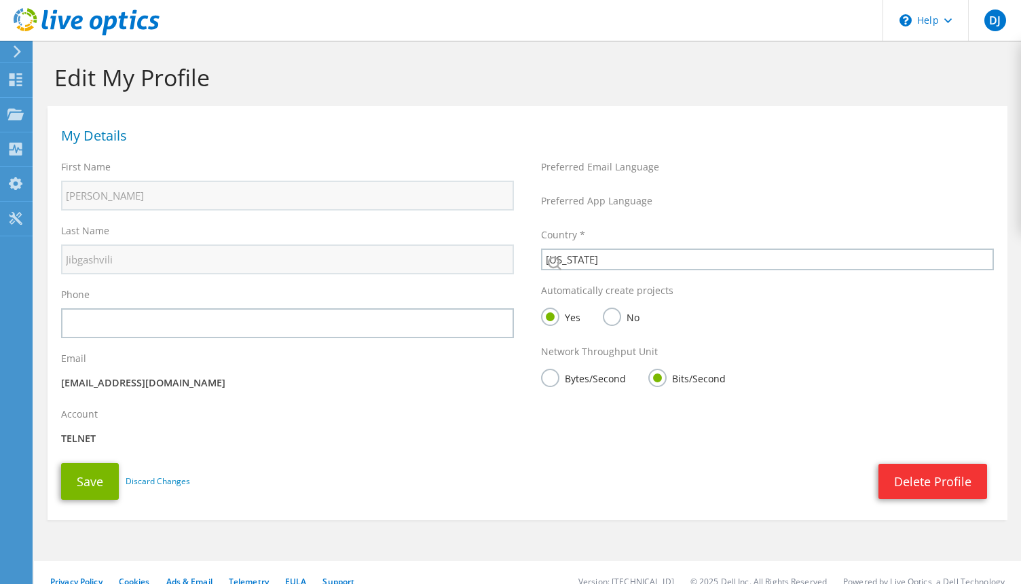
select select "77"
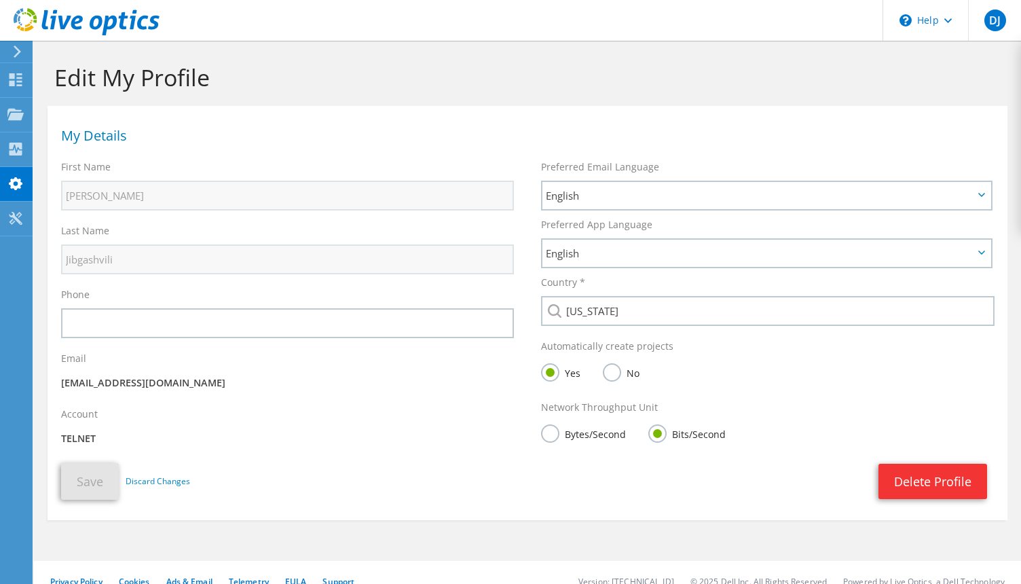
click at [77, 443] on p "TELNET" at bounding box center [287, 438] width 453 height 15
click at [231, 383] on p "[EMAIL_ADDRESS][DOMAIN_NAME]" at bounding box center [287, 383] width 453 height 15
click at [92, 423] on div "Account TELNET" at bounding box center [288, 429] width 480 height 56
drag, startPoint x: 79, startPoint y: 441, endPoint x: 150, endPoint y: 430, distance: 71.5
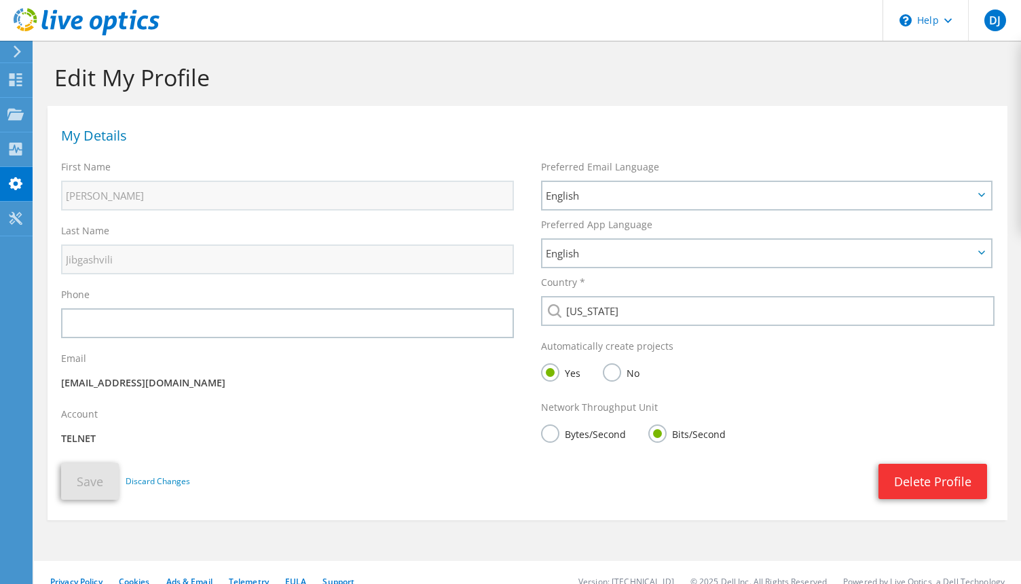
click at [150, 430] on div "Account TELNET" at bounding box center [288, 429] width 480 height 56
click at [58, 112] on div "Projects" at bounding box center [64, 115] width 65 height 34
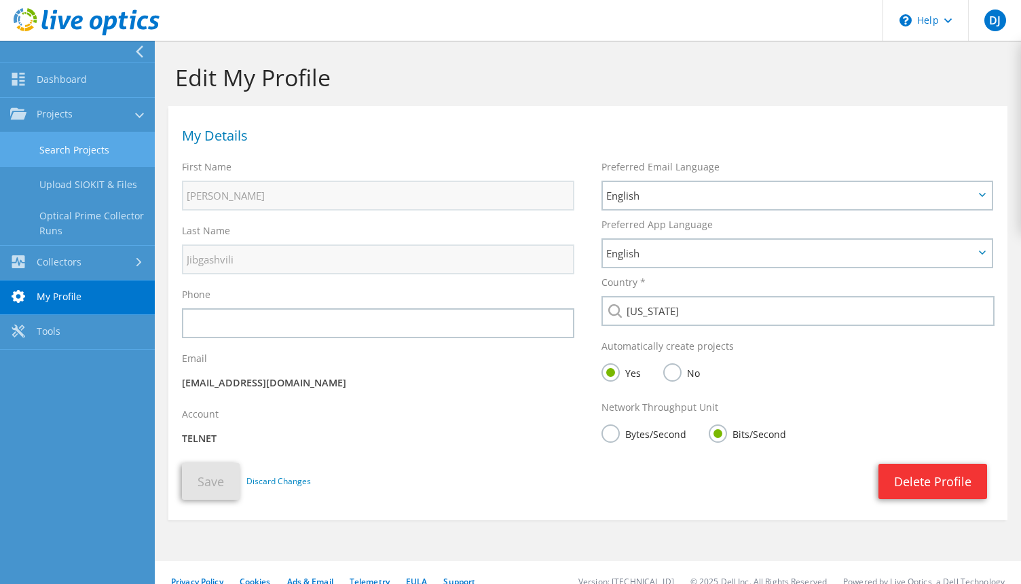
click at [97, 147] on link "Search Projects" at bounding box center [77, 149] width 155 height 35
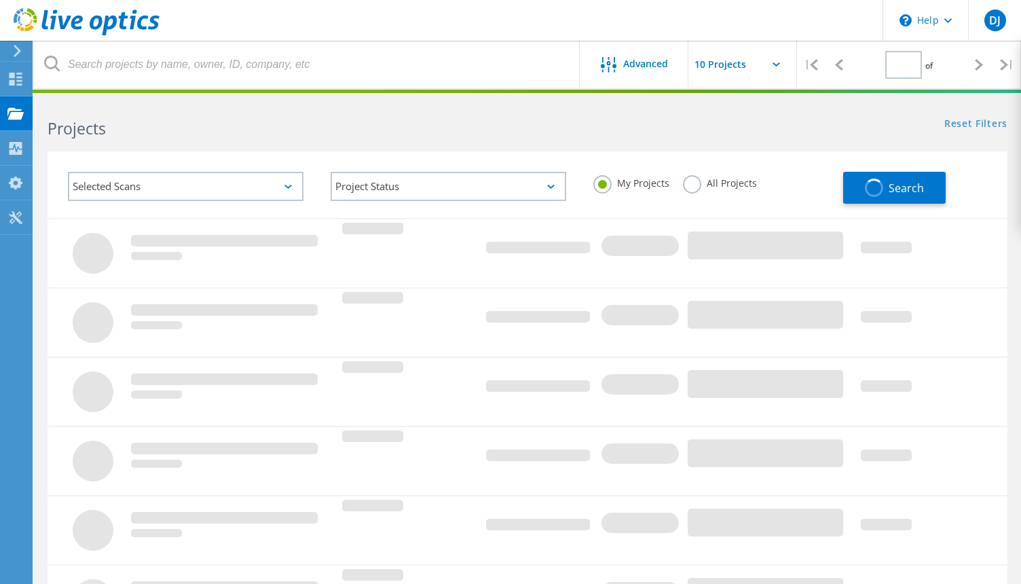
type input "1"
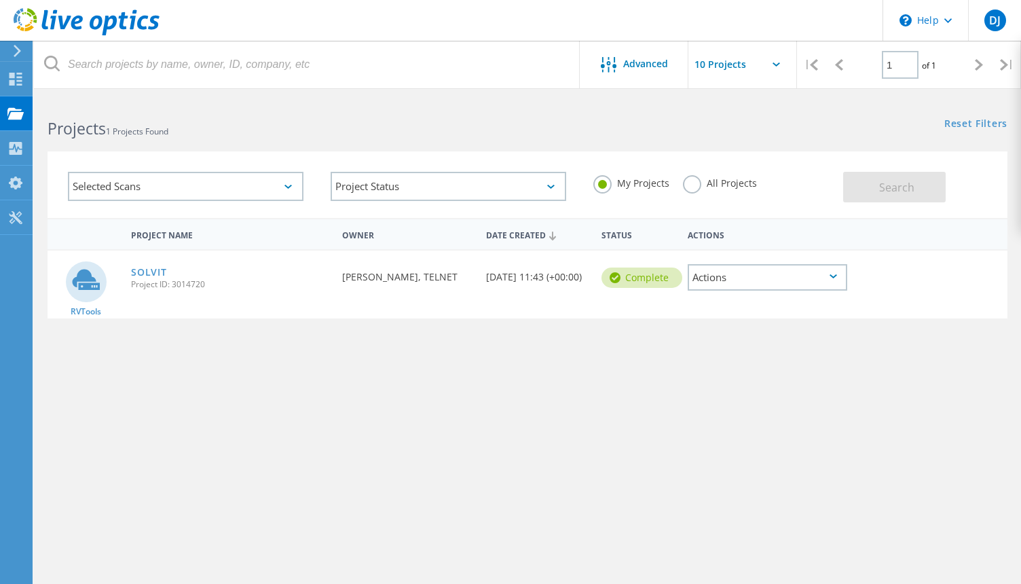
click at [792, 277] on div "Actions" at bounding box center [768, 277] width 160 height 26
click at [742, 257] on div "Project Details" at bounding box center [767, 256] width 157 height 21
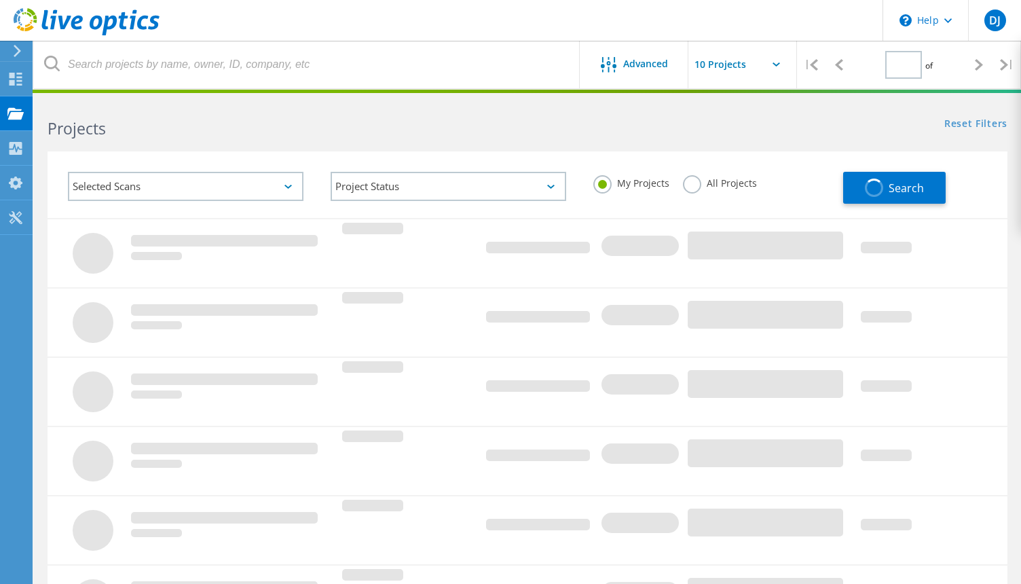
type input "1"
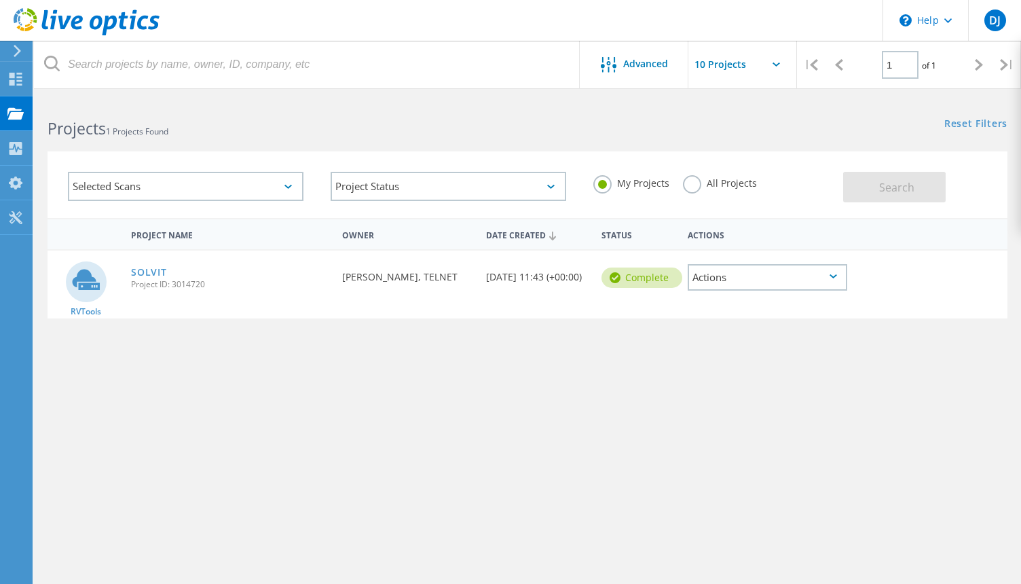
click at [824, 281] on div "Actions" at bounding box center [768, 277] width 160 height 26
click at [727, 281] on div "Share" at bounding box center [767, 277] width 157 height 21
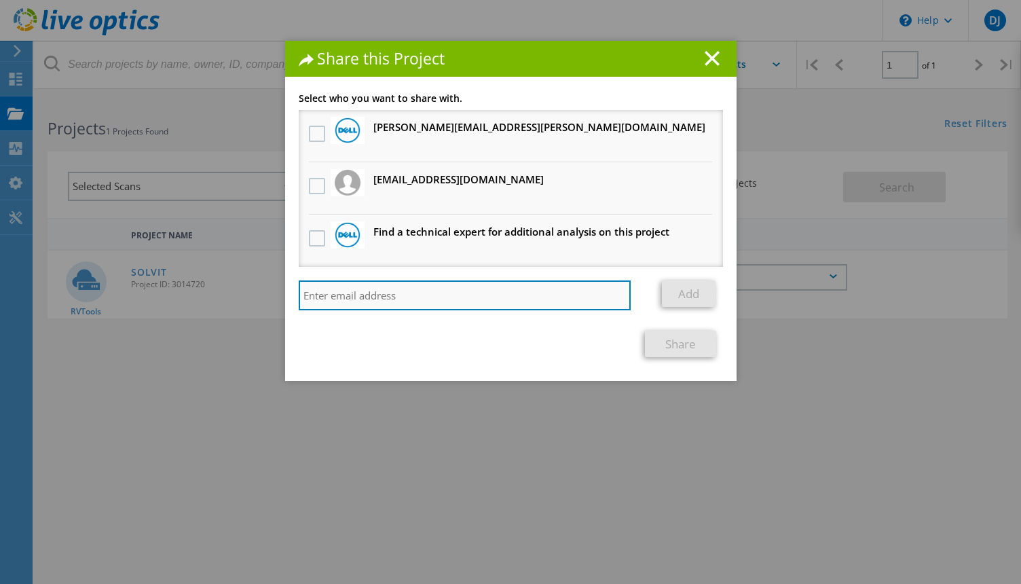
click at [410, 302] on input "search" at bounding box center [465, 295] width 333 height 30
type input "[EMAIL_ADDRESS][DOMAIN_NAME]"
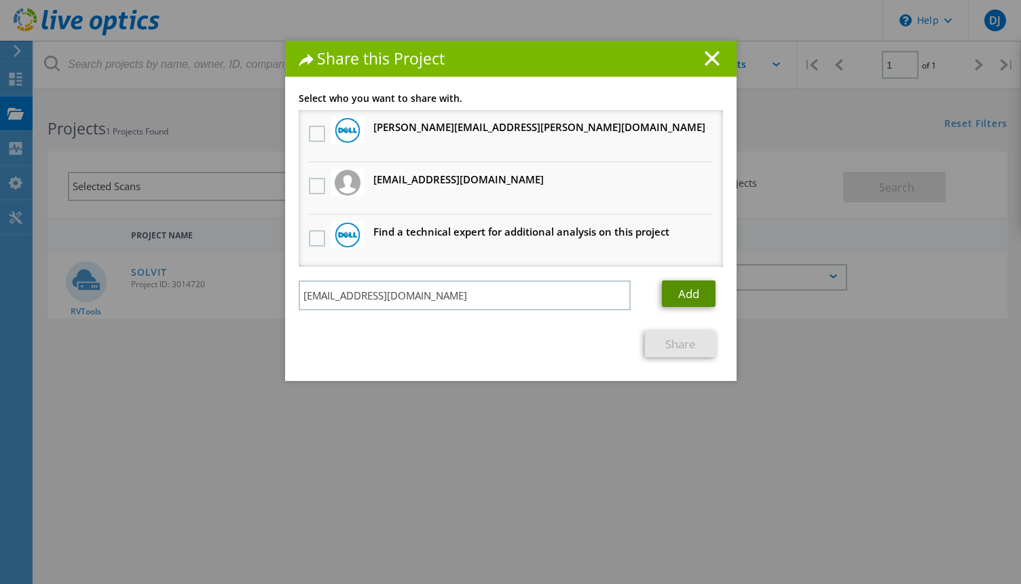
click at [688, 298] on link "Add" at bounding box center [689, 293] width 54 height 26
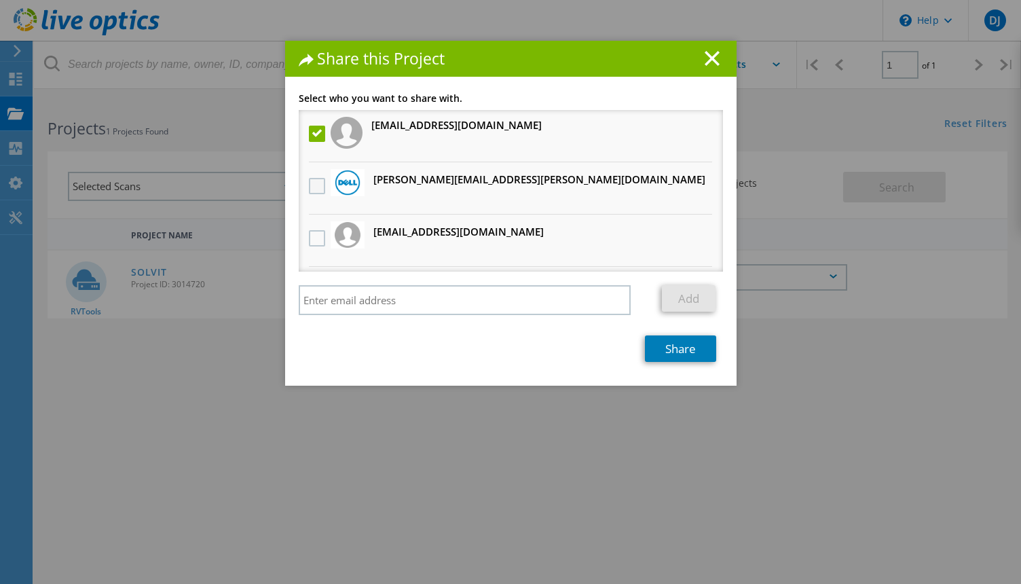
click at [320, 189] on label at bounding box center [319, 186] width 20 height 16
click at [0, 0] on input "checkbox" at bounding box center [0, 0] width 0 height 0
click at [320, 189] on label at bounding box center [319, 186] width 20 height 16
click at [0, 0] on input "checkbox" at bounding box center [0, 0] width 0 height 0
click at [658, 354] on link "Share" at bounding box center [680, 348] width 71 height 26
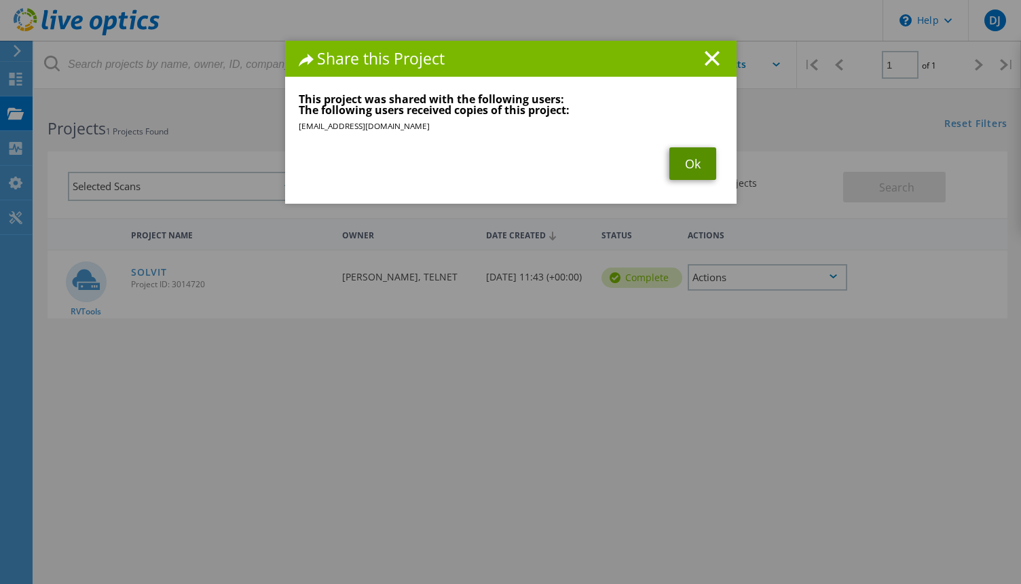
click at [702, 165] on link "Ok" at bounding box center [693, 163] width 47 height 33
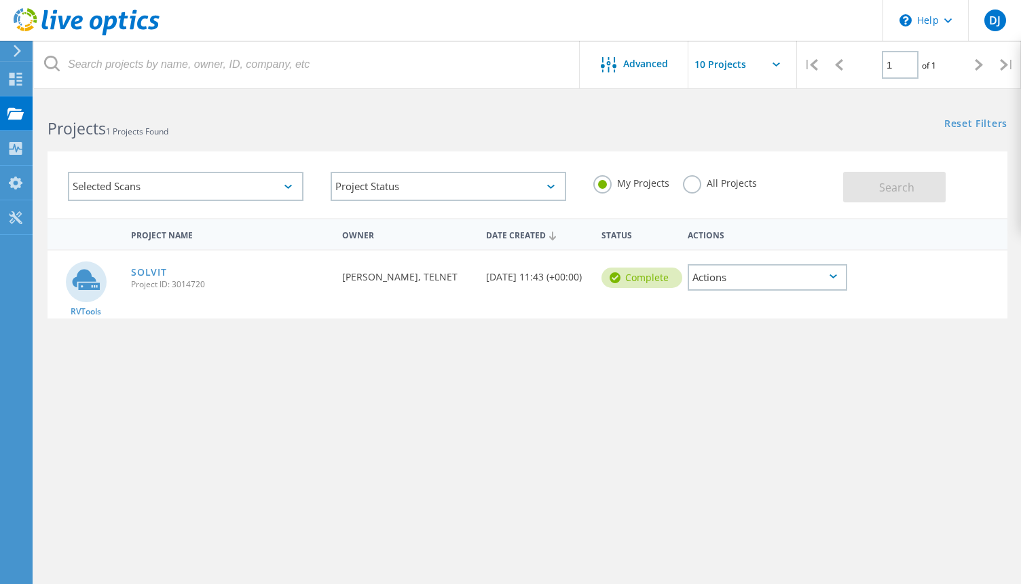
click at [699, 187] on label "All Projects" at bounding box center [720, 181] width 74 height 13
click at [0, 0] on input "All Projects" at bounding box center [0, 0] width 0 height 0
click at [880, 185] on span "Search" at bounding box center [896, 187] width 35 height 15
click at [604, 183] on label "My Projects" at bounding box center [632, 181] width 76 height 13
click at [0, 0] on input "My Projects" at bounding box center [0, 0] width 0 height 0
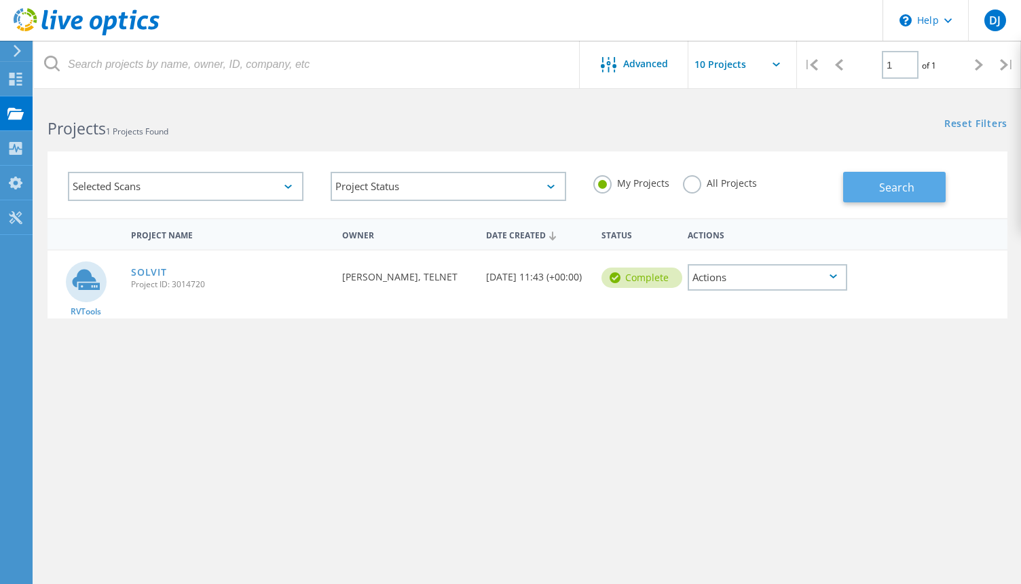
click at [879, 193] on button "Search" at bounding box center [894, 187] width 103 height 31
click at [820, 280] on div "Actions" at bounding box center [768, 277] width 160 height 26
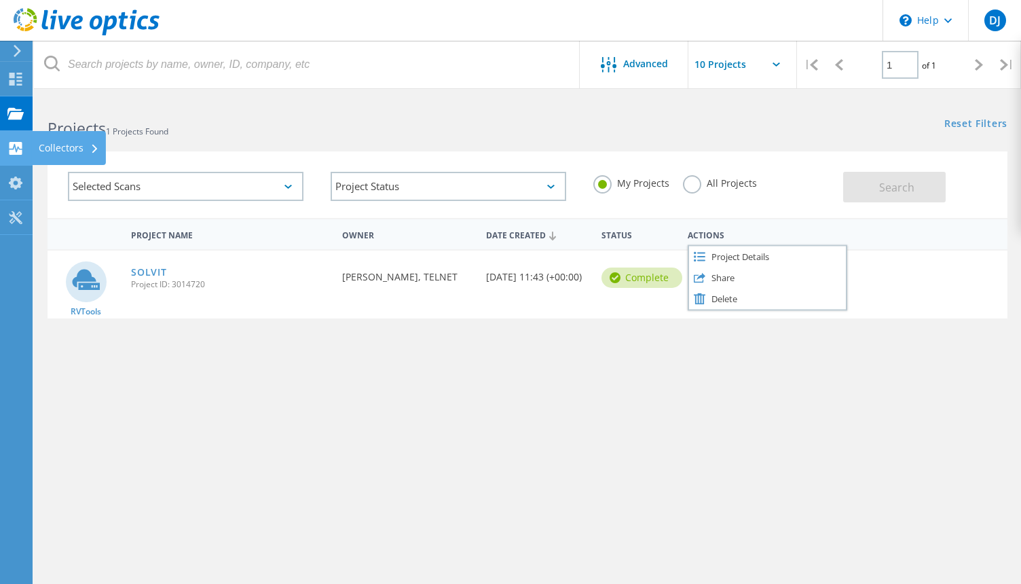
click at [85, 145] on div "Collectors" at bounding box center [69, 148] width 60 height 10
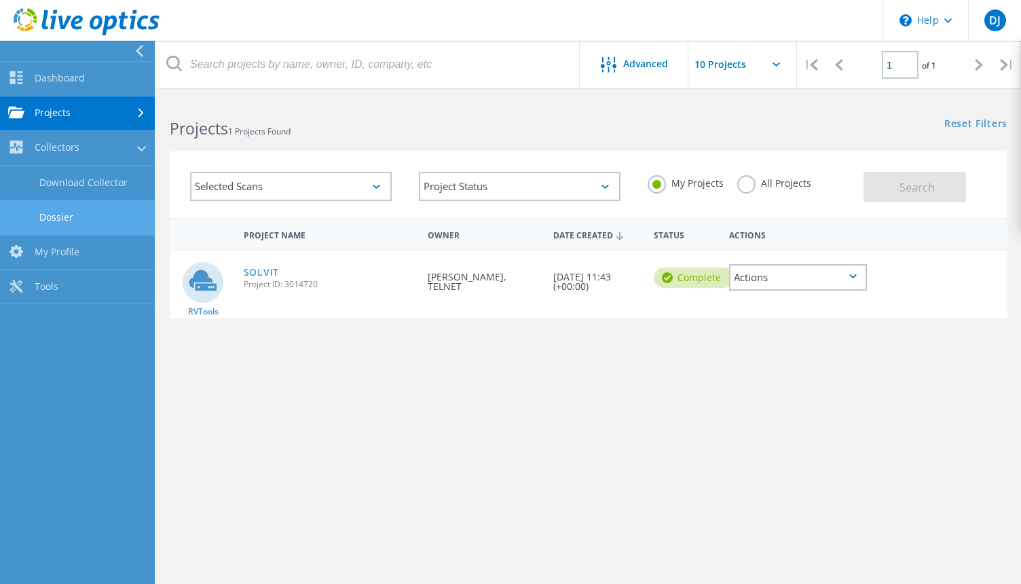
click at [60, 217] on link "Dossier" at bounding box center [77, 217] width 155 height 35
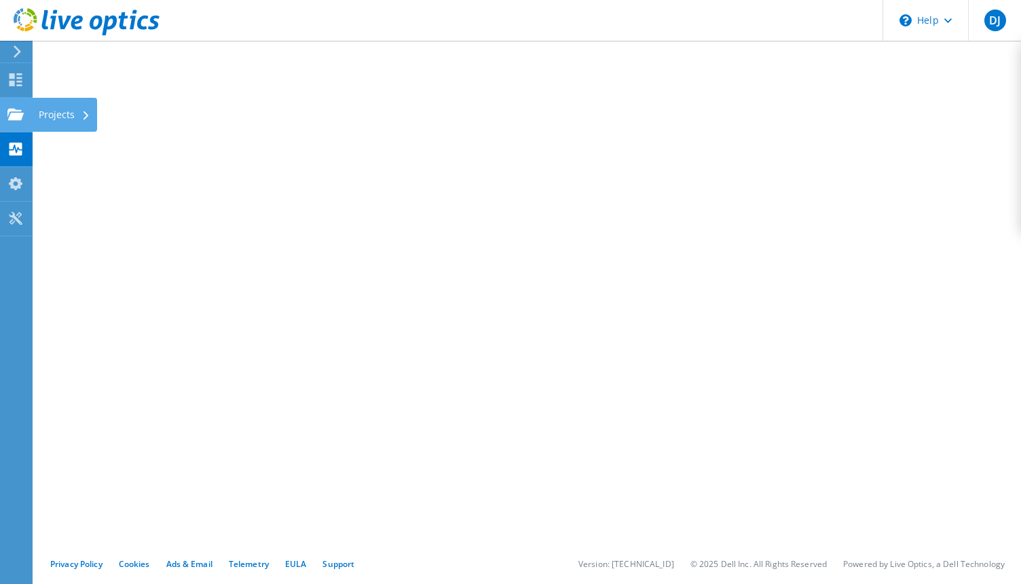
click at [14, 122] on div at bounding box center [15, 116] width 16 height 15
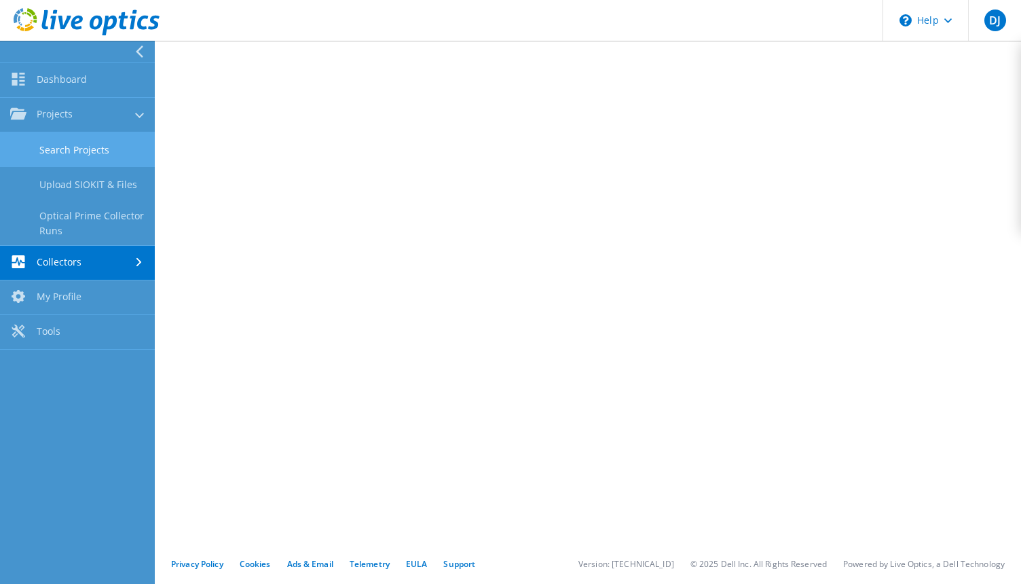
click at [75, 147] on link "Search Projects" at bounding box center [77, 149] width 155 height 35
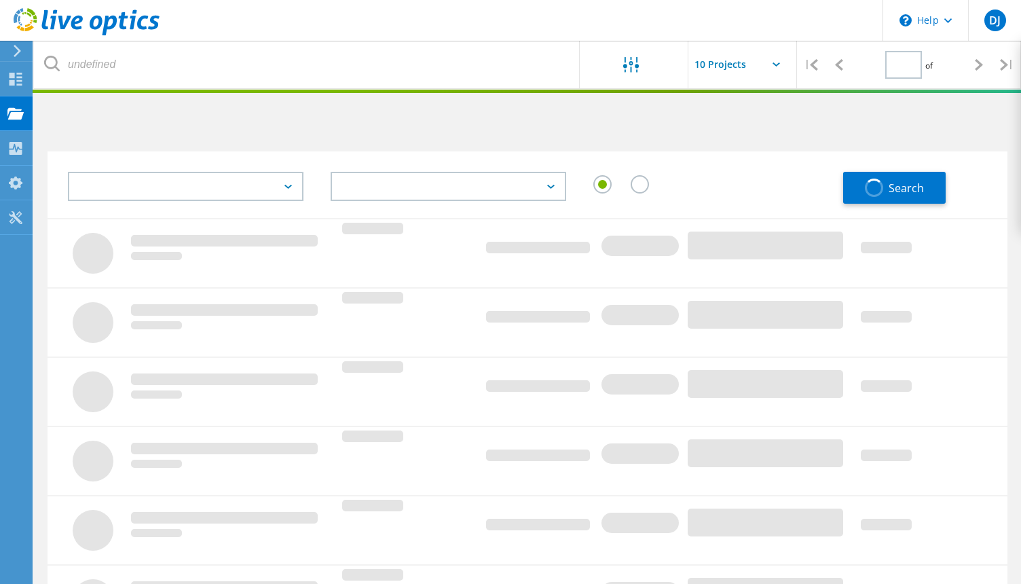
type input "1"
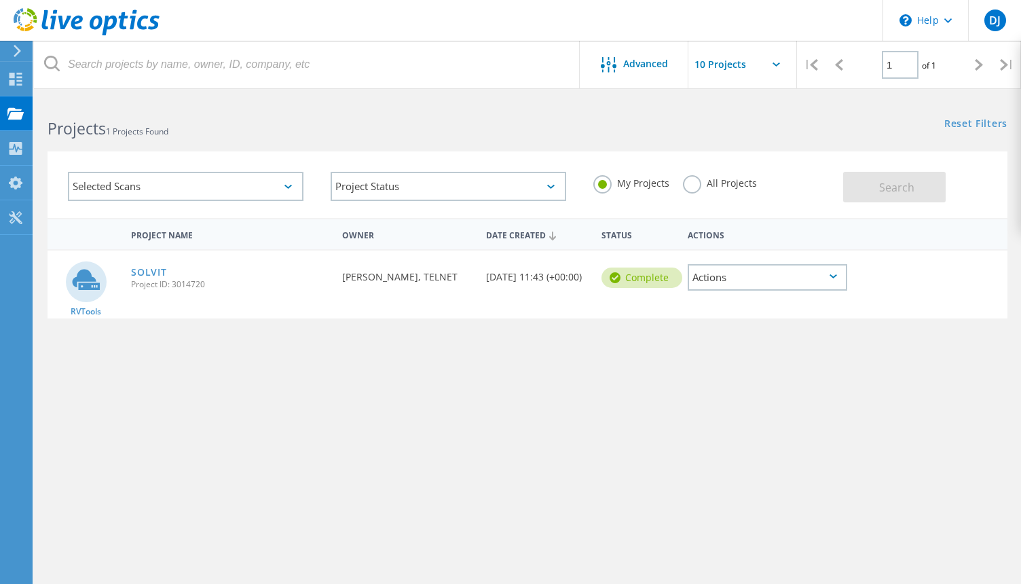
click at [752, 283] on div "Actions" at bounding box center [768, 277] width 160 height 26
click at [545, 333] on div "Project Name Owner Date Created Status Actions RVTools SOLVIT Project ID: 30147…" at bounding box center [528, 394] width 960 height 353
click at [14, 77] on use at bounding box center [16, 79] width 13 height 13
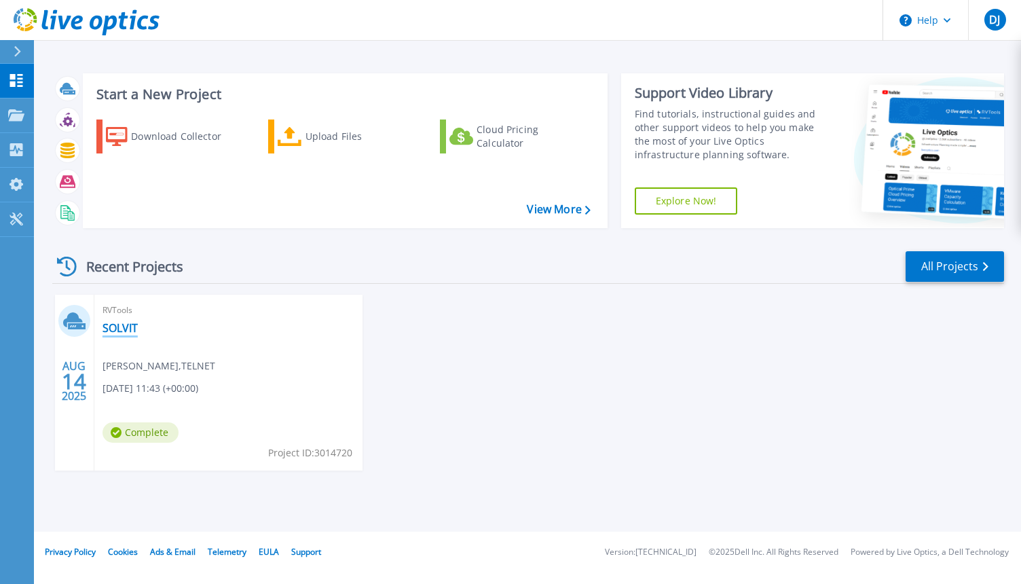
click at [117, 328] on link "SOLVIT" at bounding box center [120, 328] width 35 height 14
click at [123, 308] on span "RVTools" at bounding box center [229, 310] width 252 height 15
click at [125, 327] on link "SOLVIT" at bounding box center [120, 328] width 35 height 14
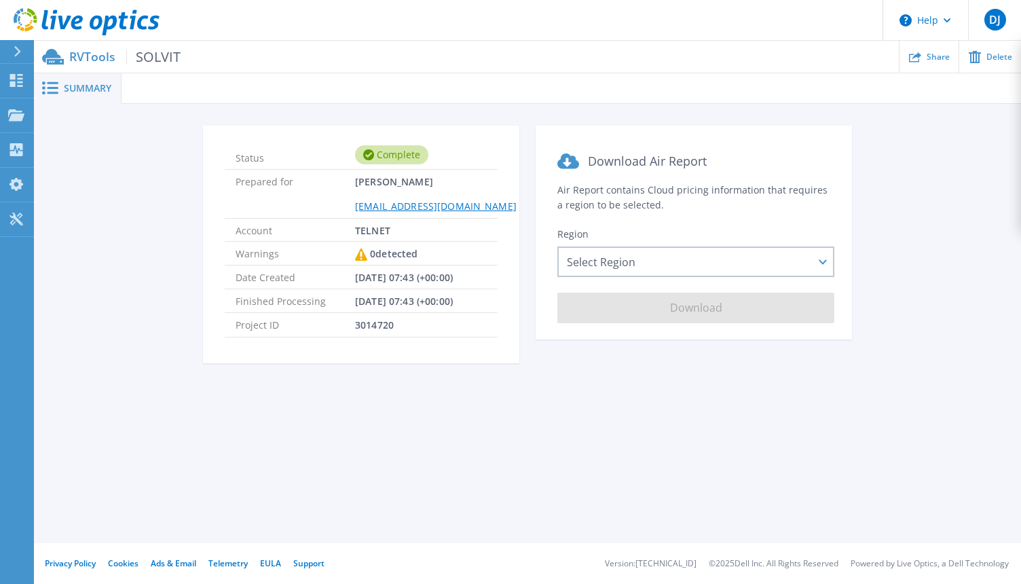
click at [361, 259] on icon at bounding box center [361, 255] width 12 height 12
click at [386, 291] on span "08/14/2025, 07:43 (+00:00)" at bounding box center [404, 300] width 98 height 23
click at [380, 325] on span "3014720" at bounding box center [374, 324] width 39 height 23
click at [606, 277] on section "Download Air Report Air Report contains Cloud pricing information that requires…" at bounding box center [694, 233] width 316 height 214
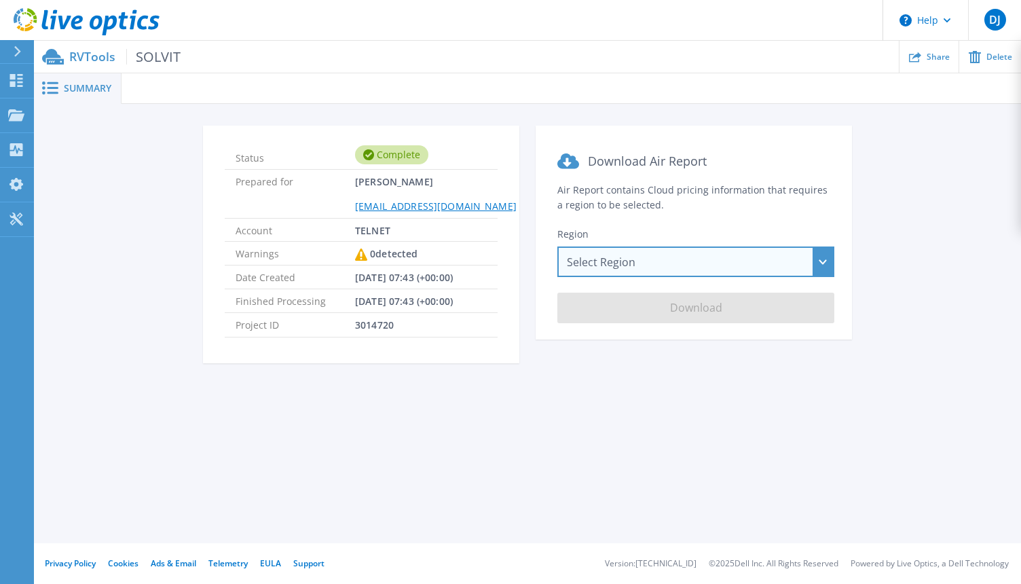
click at [622, 269] on div "Select Region Asia Pacific (Hong Kong) Asia Pacific (Mumbai) Asia Pacific (Seou…" at bounding box center [696, 262] width 277 height 31
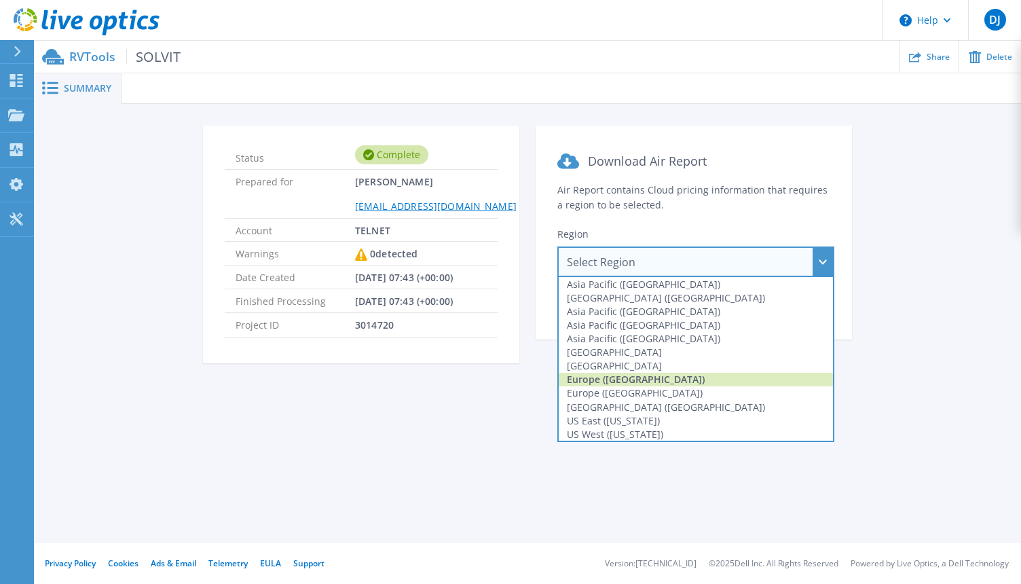
click at [625, 381] on div "Europe (Frankfurt)" at bounding box center [696, 380] width 274 height 14
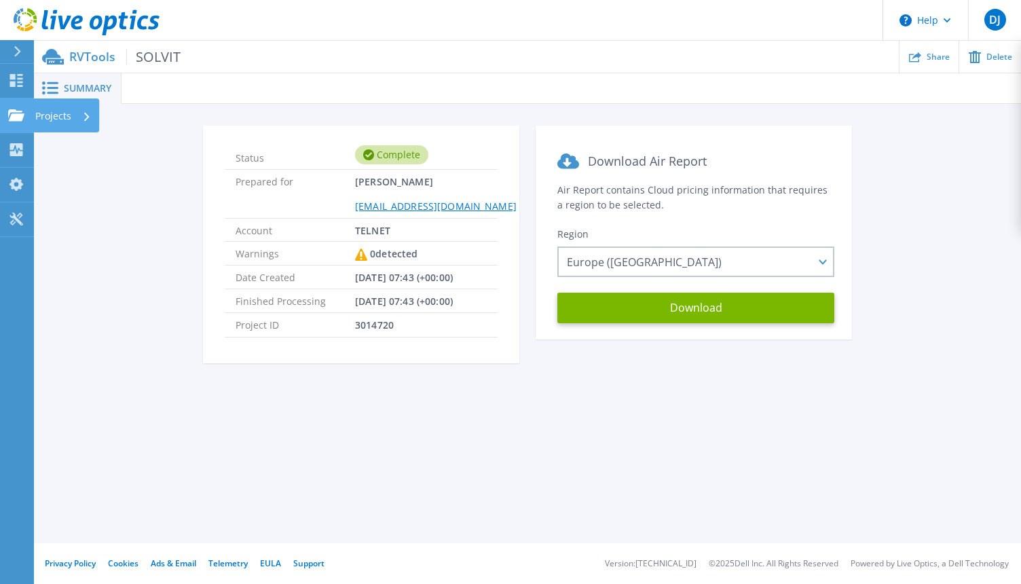
click at [73, 115] on div "Projects" at bounding box center [63, 115] width 56 height 35
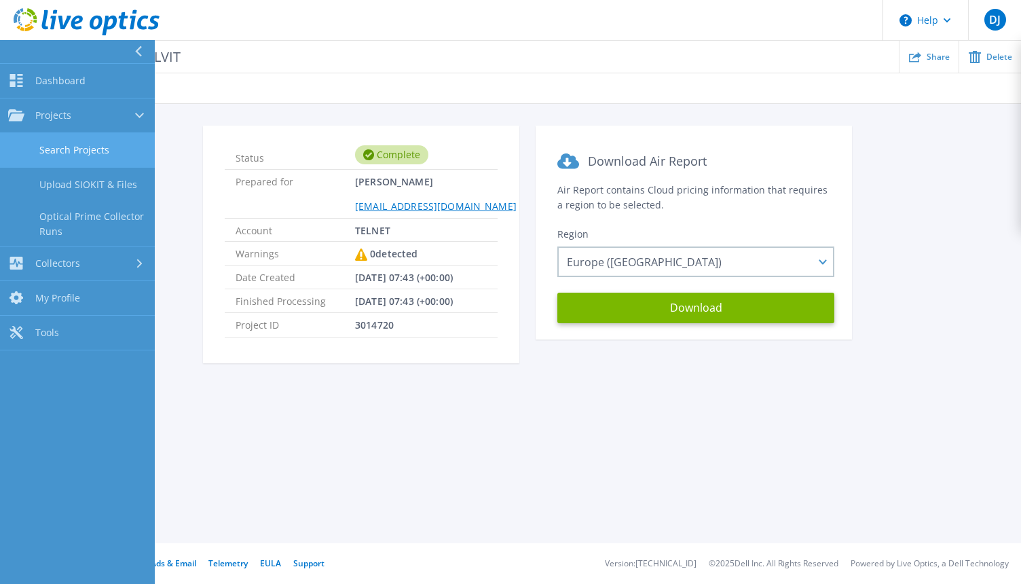
click at [88, 151] on link "Search Projects" at bounding box center [77, 150] width 155 height 35
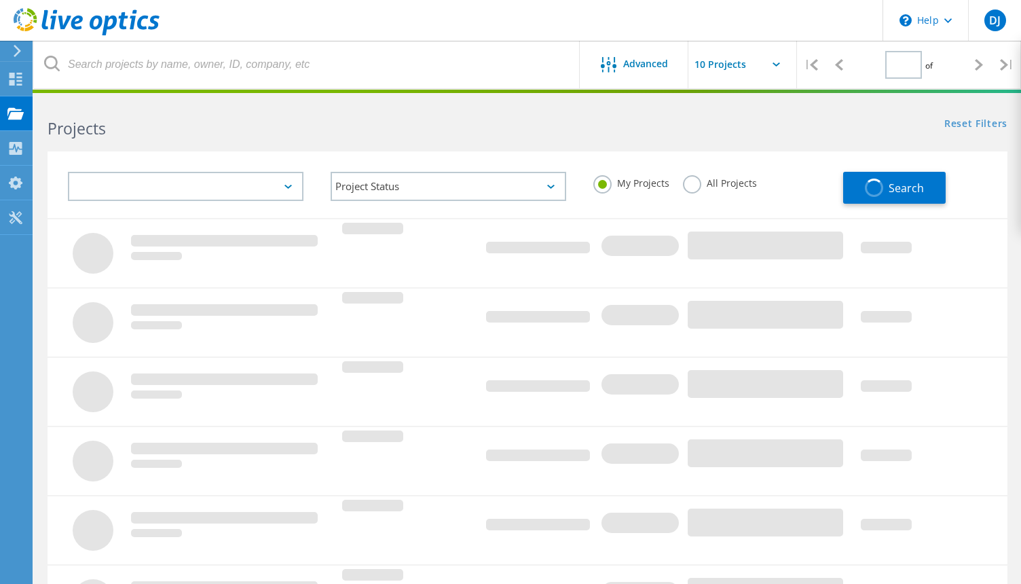
type input "1"
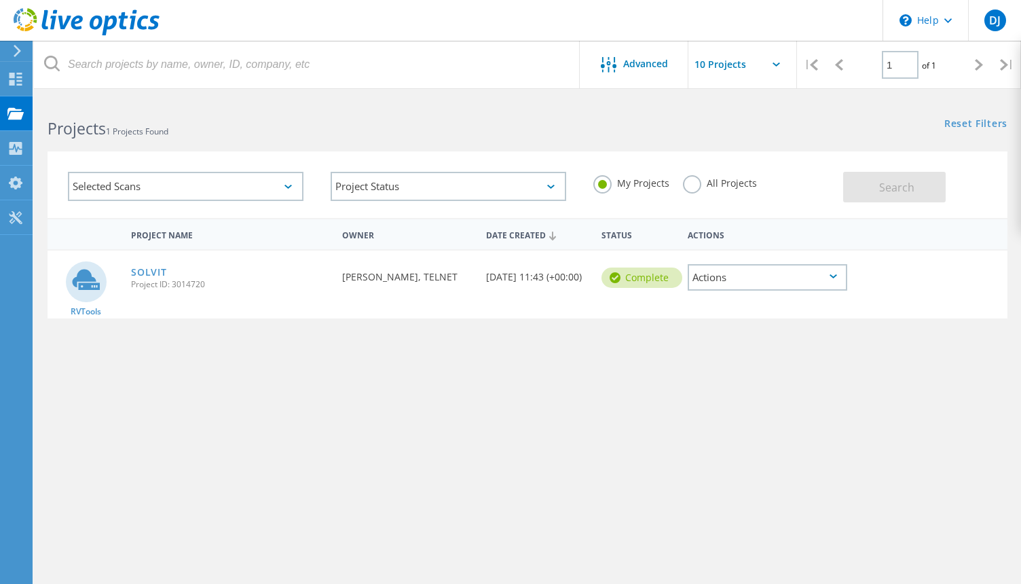
click at [715, 281] on div "Actions" at bounding box center [768, 277] width 160 height 26
click at [723, 299] on div "Delete" at bounding box center [767, 298] width 157 height 21
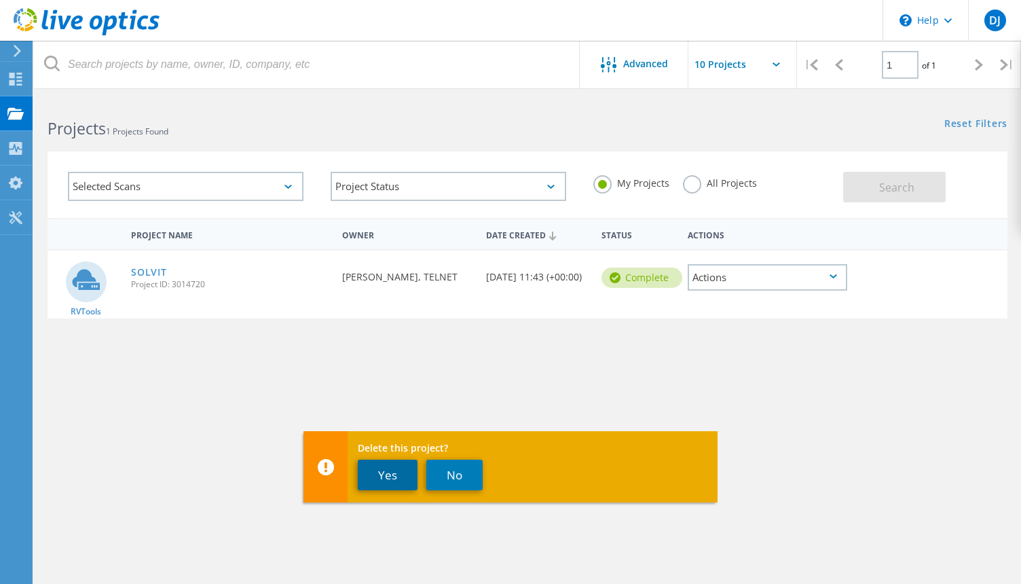
click at [385, 476] on button "Yes" at bounding box center [388, 475] width 60 height 31
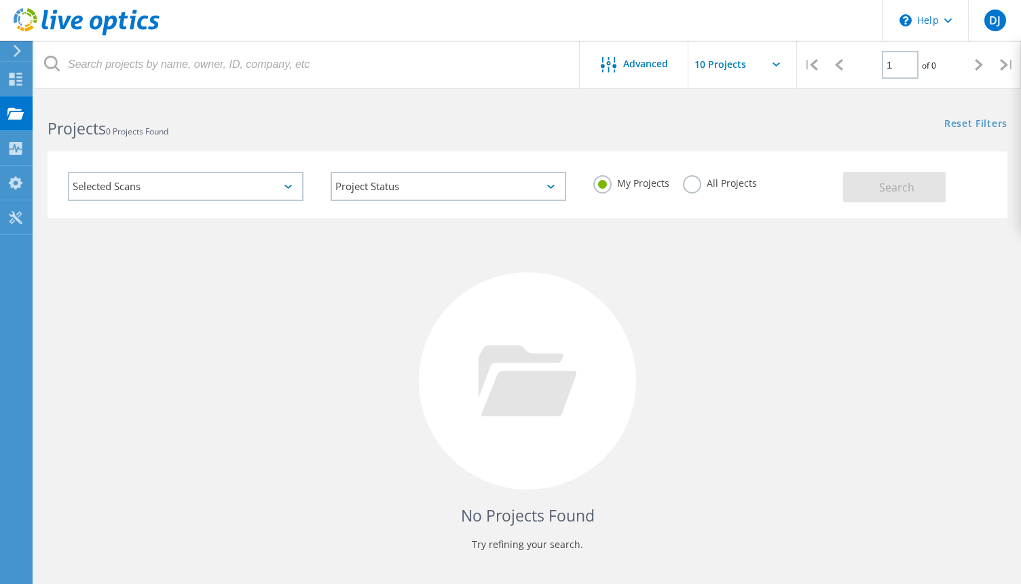
click at [339, 312] on div "No Projects Found Try refining your search." at bounding box center [528, 393] width 960 height 351
click at [70, 22] on icon at bounding box center [87, 22] width 146 height 28
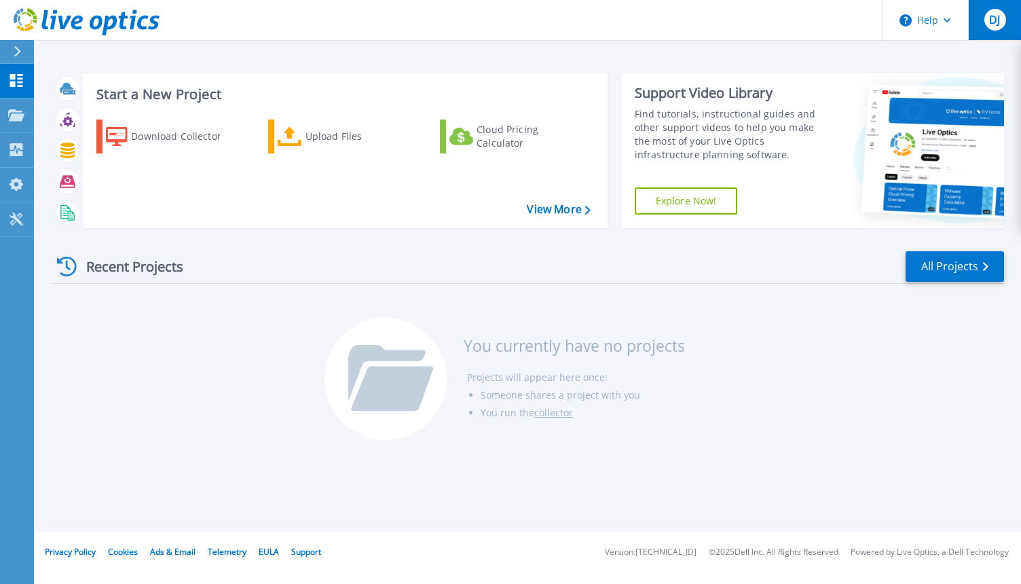
click at [999, 28] on div "DJ" at bounding box center [996, 20] width 22 height 22
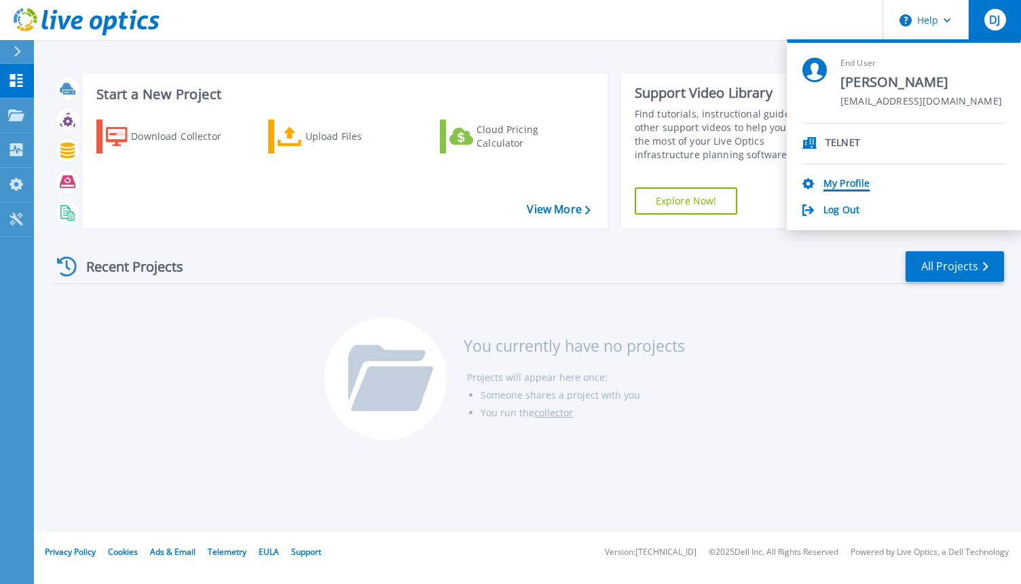
click at [844, 183] on link "My Profile" at bounding box center [847, 184] width 46 height 13
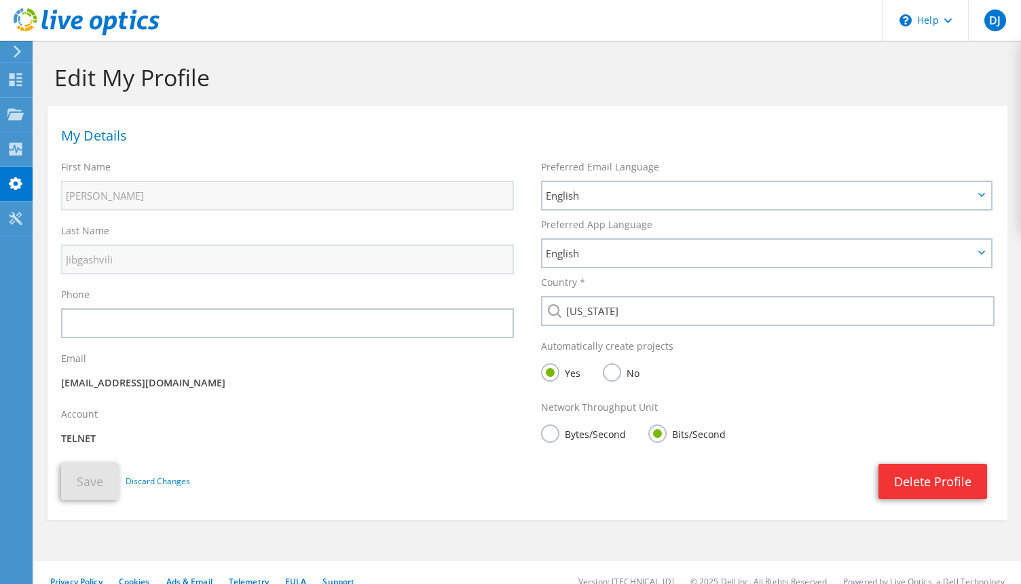
click at [16, 53] on icon at bounding box center [17, 52] width 10 height 12
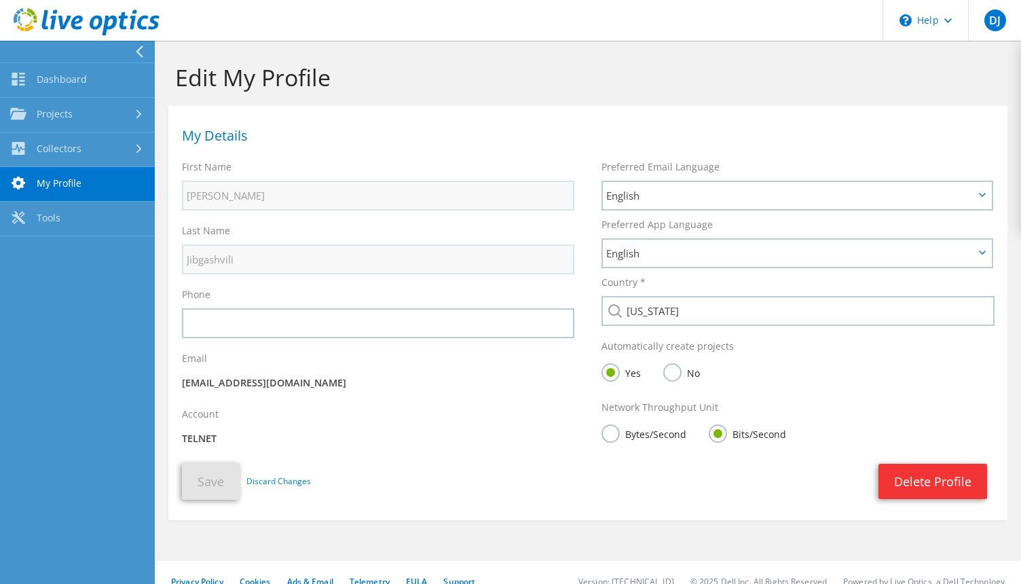
click at [249, 429] on div "Account TELNET" at bounding box center [378, 429] width 420 height 56
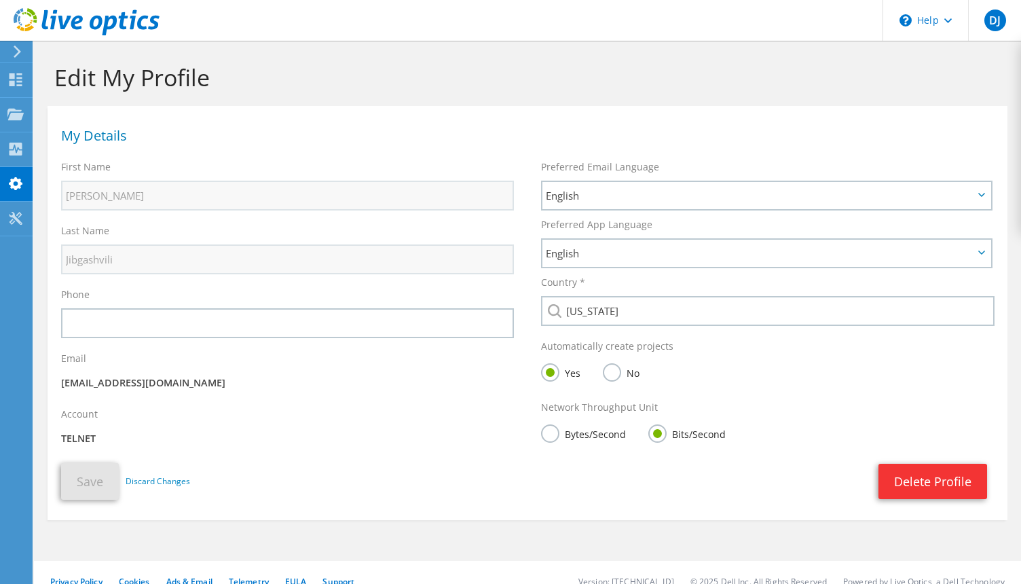
scroll to position [19, 0]
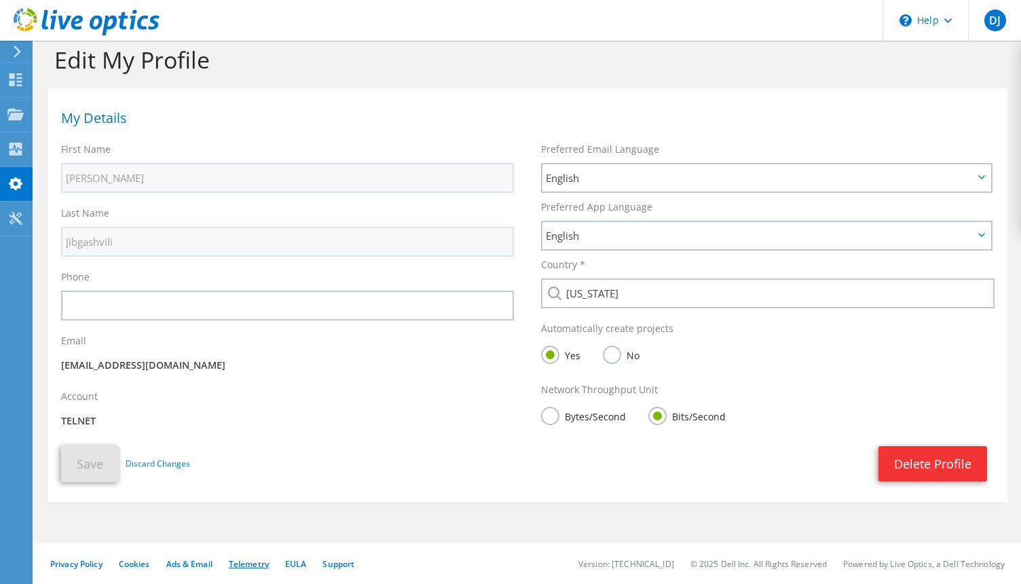
click at [248, 563] on link "Telemetry" at bounding box center [249, 564] width 40 height 12
